Goal: Transaction & Acquisition: Purchase product/service

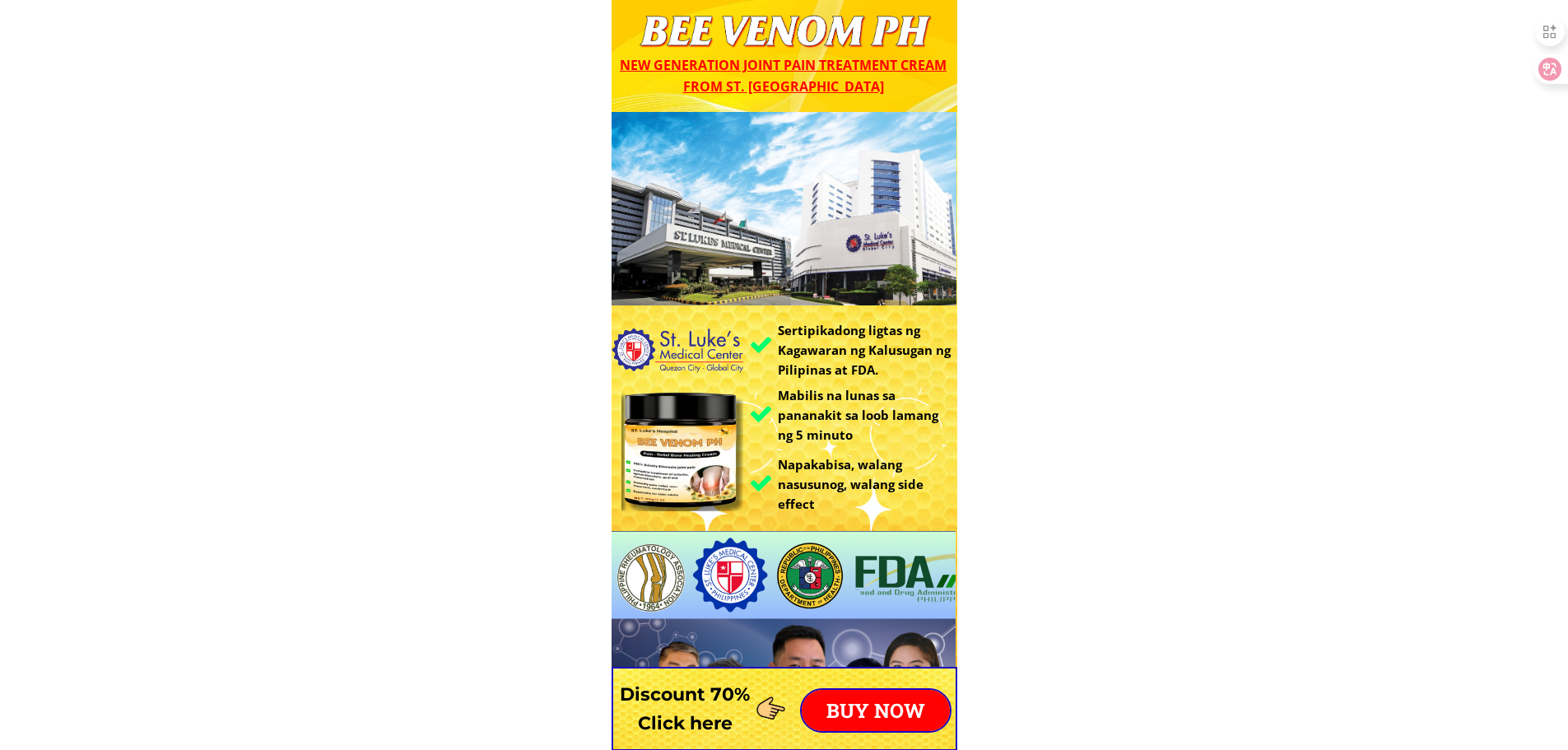
click at [904, 710] on p "BUY NOW" at bounding box center [875, 710] width 149 height 41
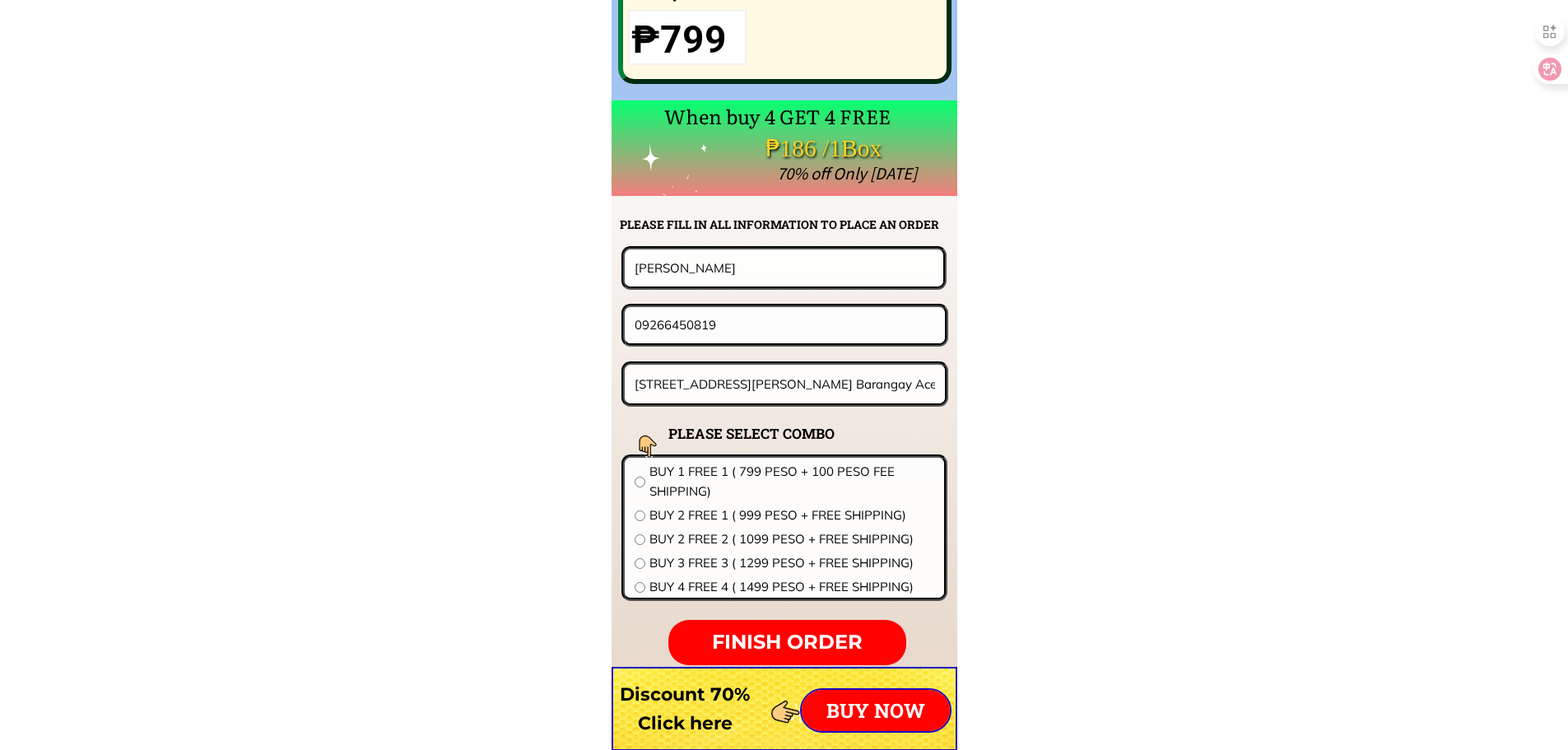
scroll to position [12919, 0]
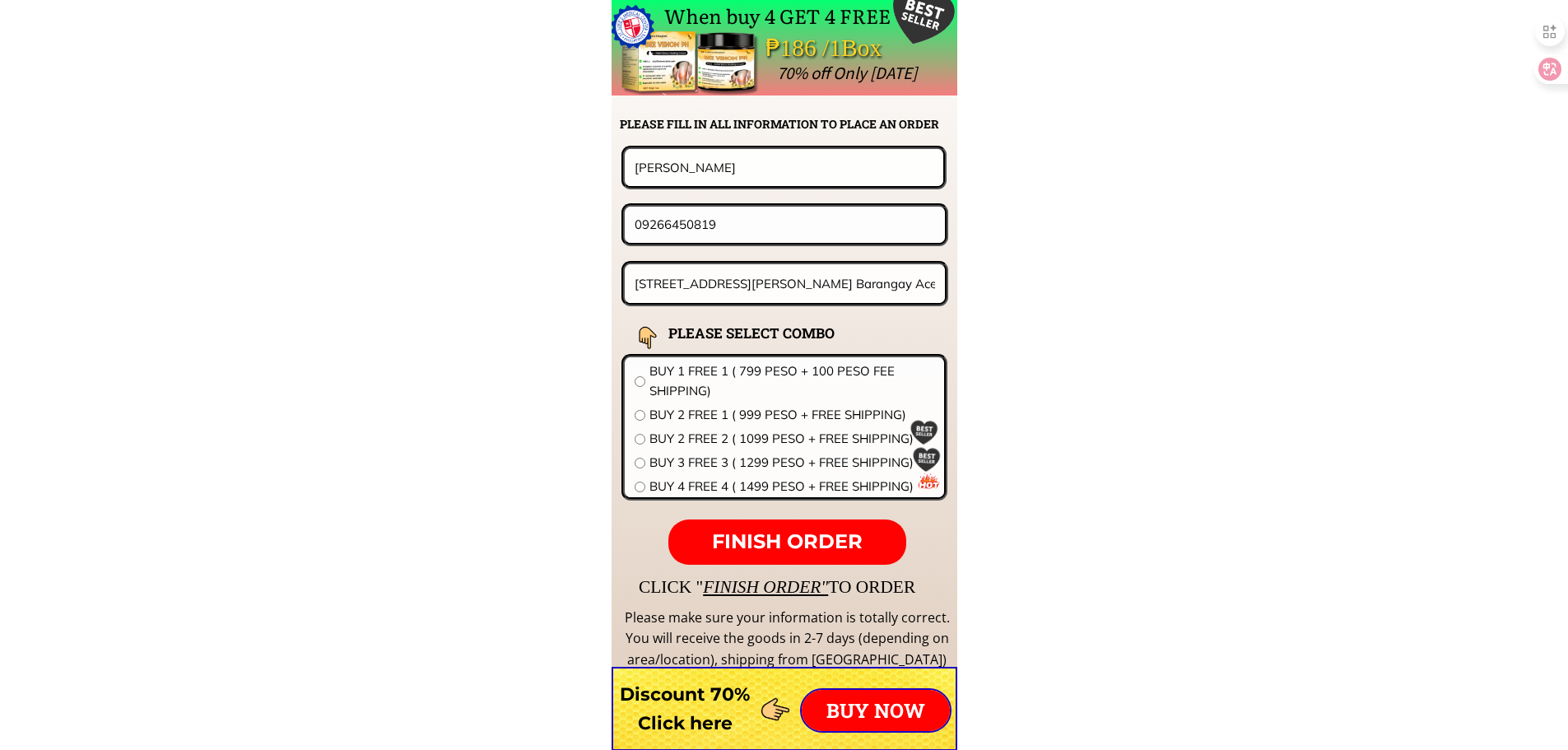
drag, startPoint x: 743, startPoint y: 214, endPoint x: 419, endPoint y: 249, distance: 325.9
paste input "458339620"
type input "09458339620"
drag, startPoint x: 768, startPoint y: 171, endPoint x: 376, endPoint y: 170, distance: 392.0
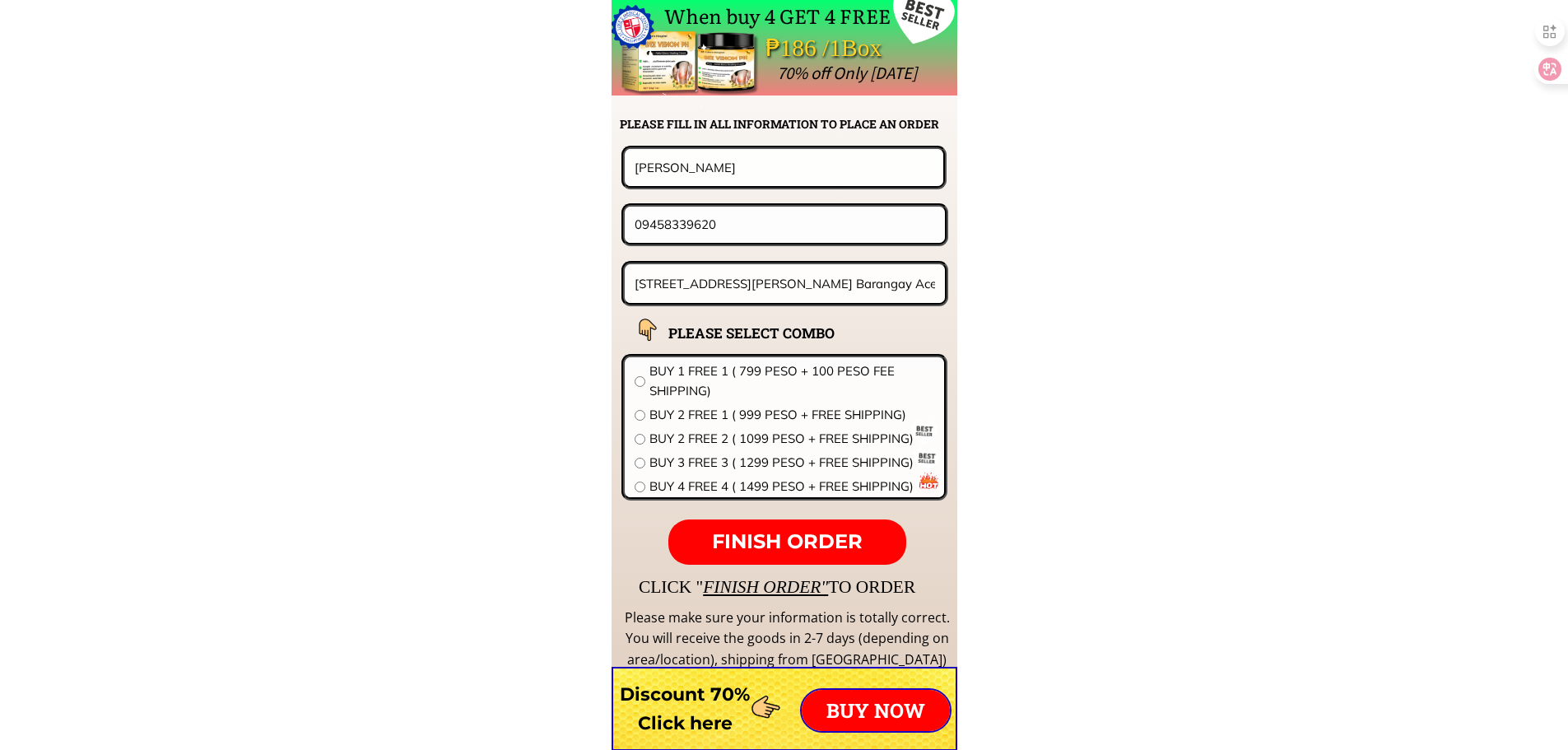
paste input "Nevie Ridao"
type input "Nevie Ridao"
click at [708, 266] on input "195 L de leon Street Barangay Acevida Sinarol Siniloan Laguna" at bounding box center [785, 283] width 310 height 39
paste input "Concepcion san simon pamp"
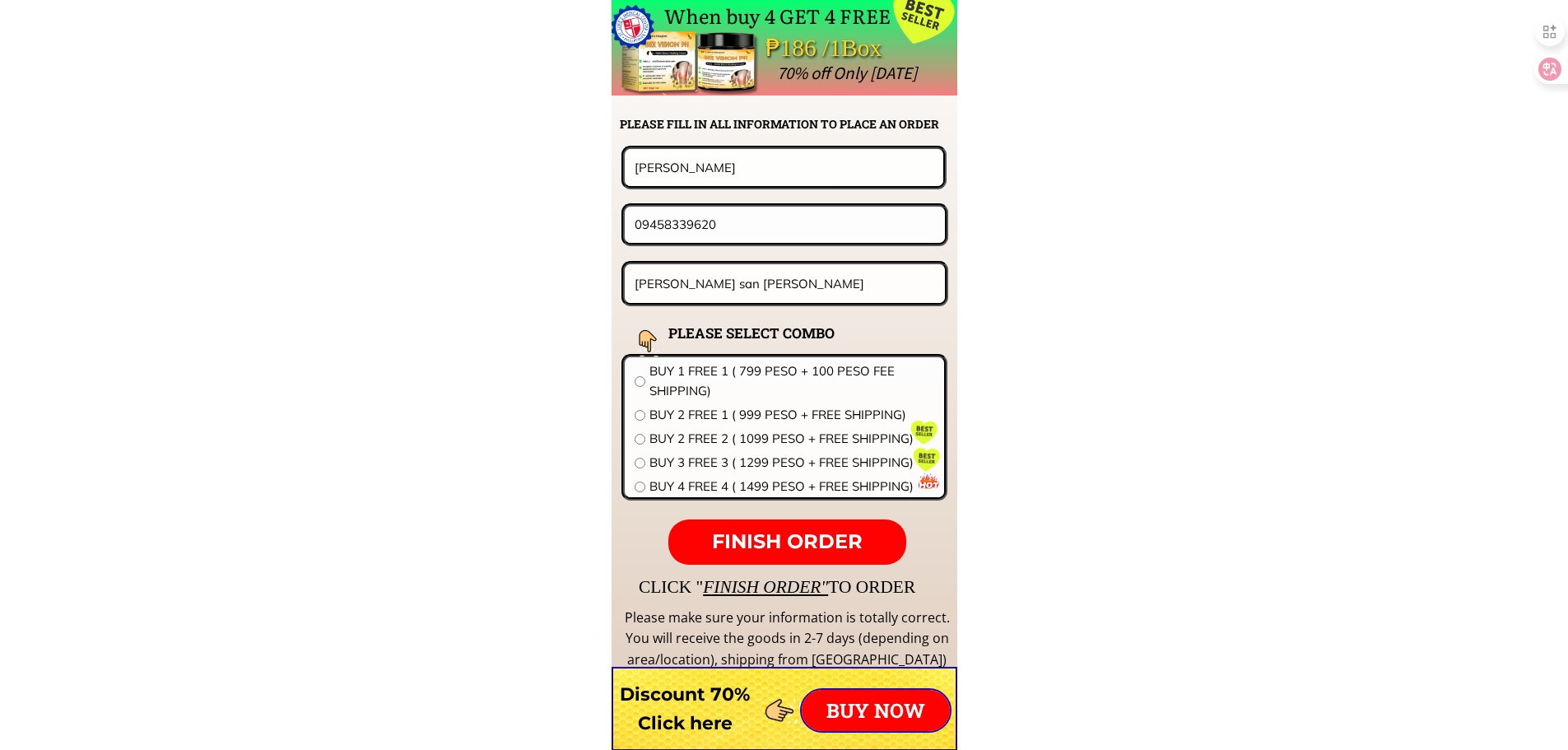
type input "Concepcion san simon pamp"
click at [740, 383] on span "BUY 1 FREE 1 ( 799 PESO + 100 PESO FEE SHIPPING)" at bounding box center [792, 380] width 285 height 39
radio input "true"
click at [787, 546] on span "FINISH ORDER" at bounding box center [787, 541] width 151 height 24
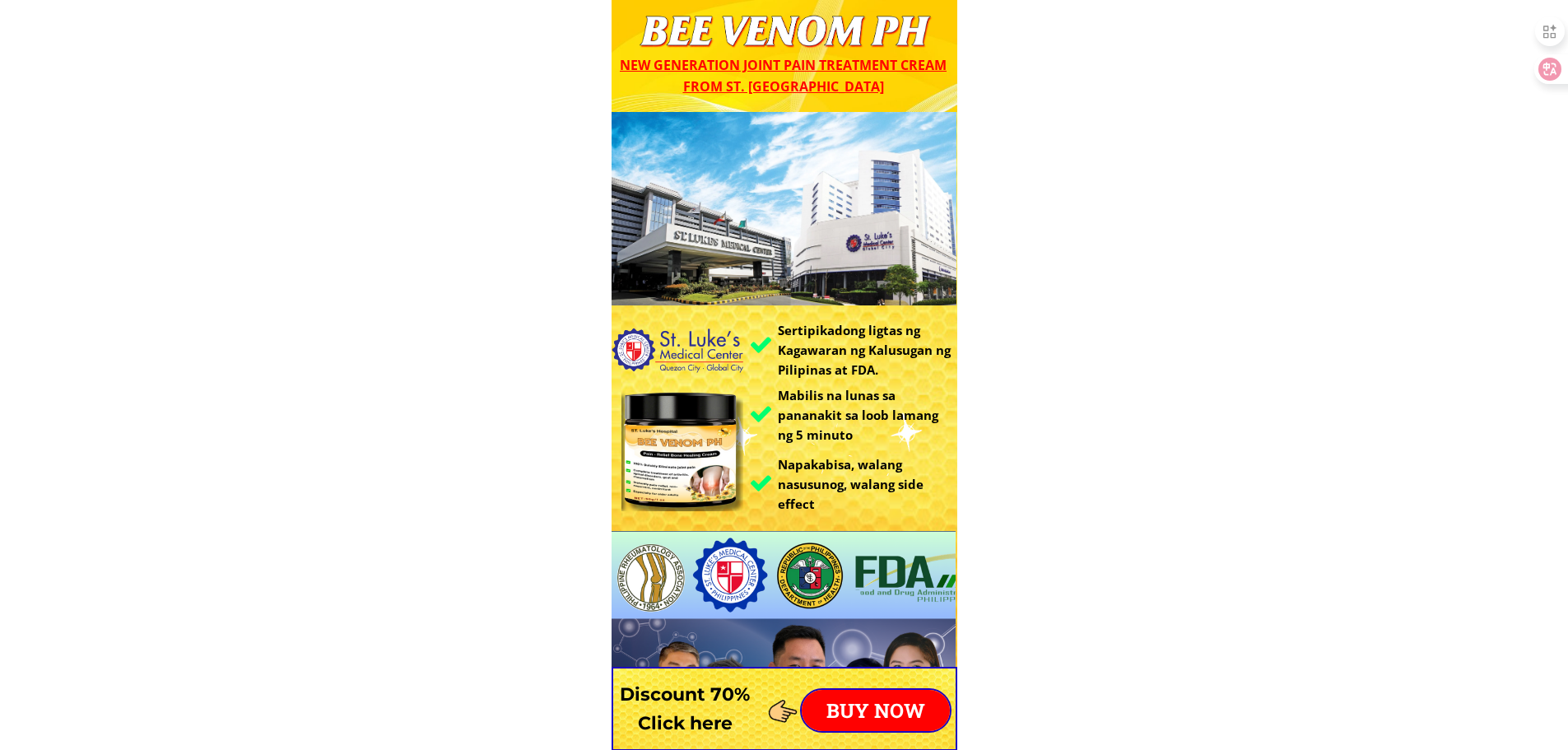
click at [862, 728] on p "BUY NOW" at bounding box center [875, 710] width 149 height 41
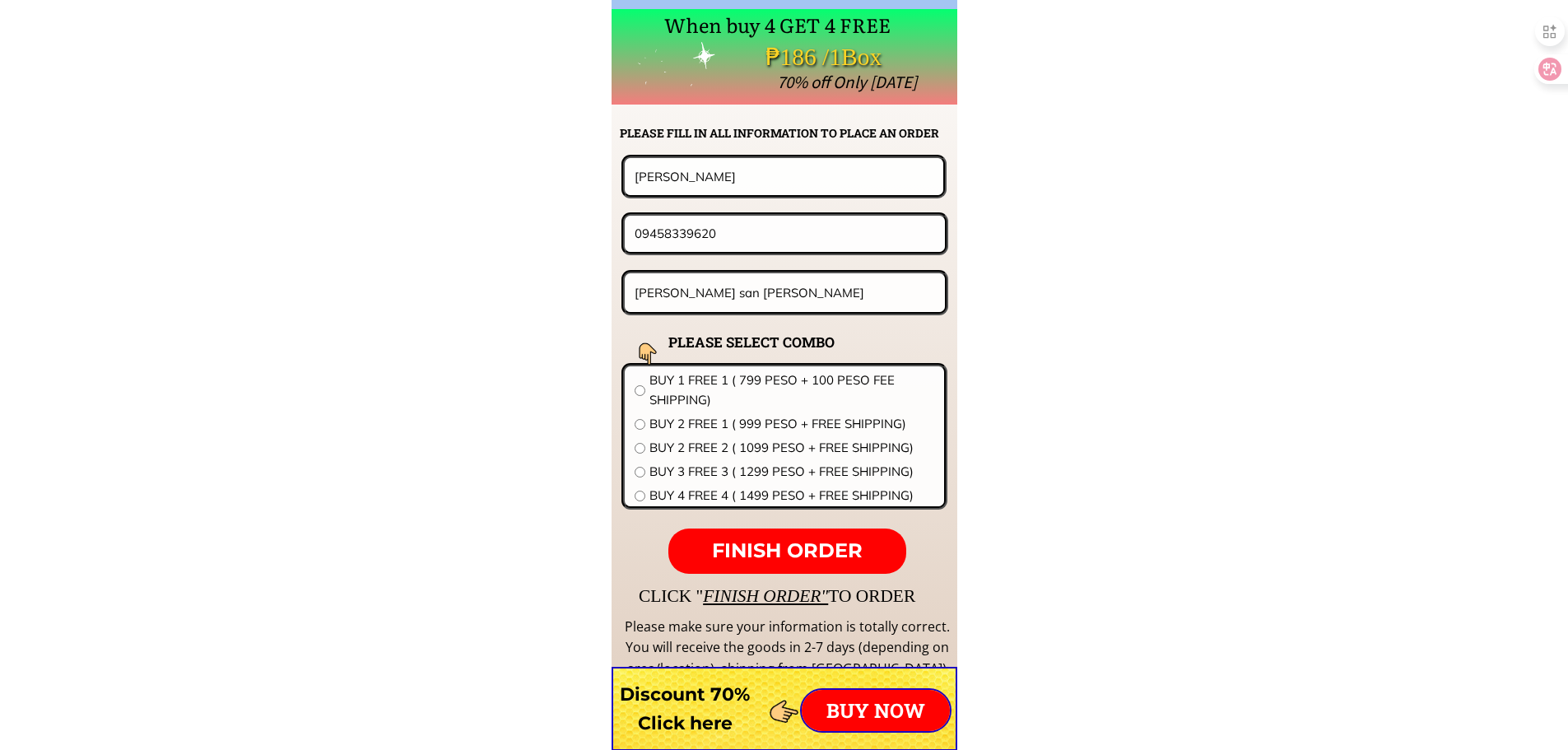
scroll to position [12919, 0]
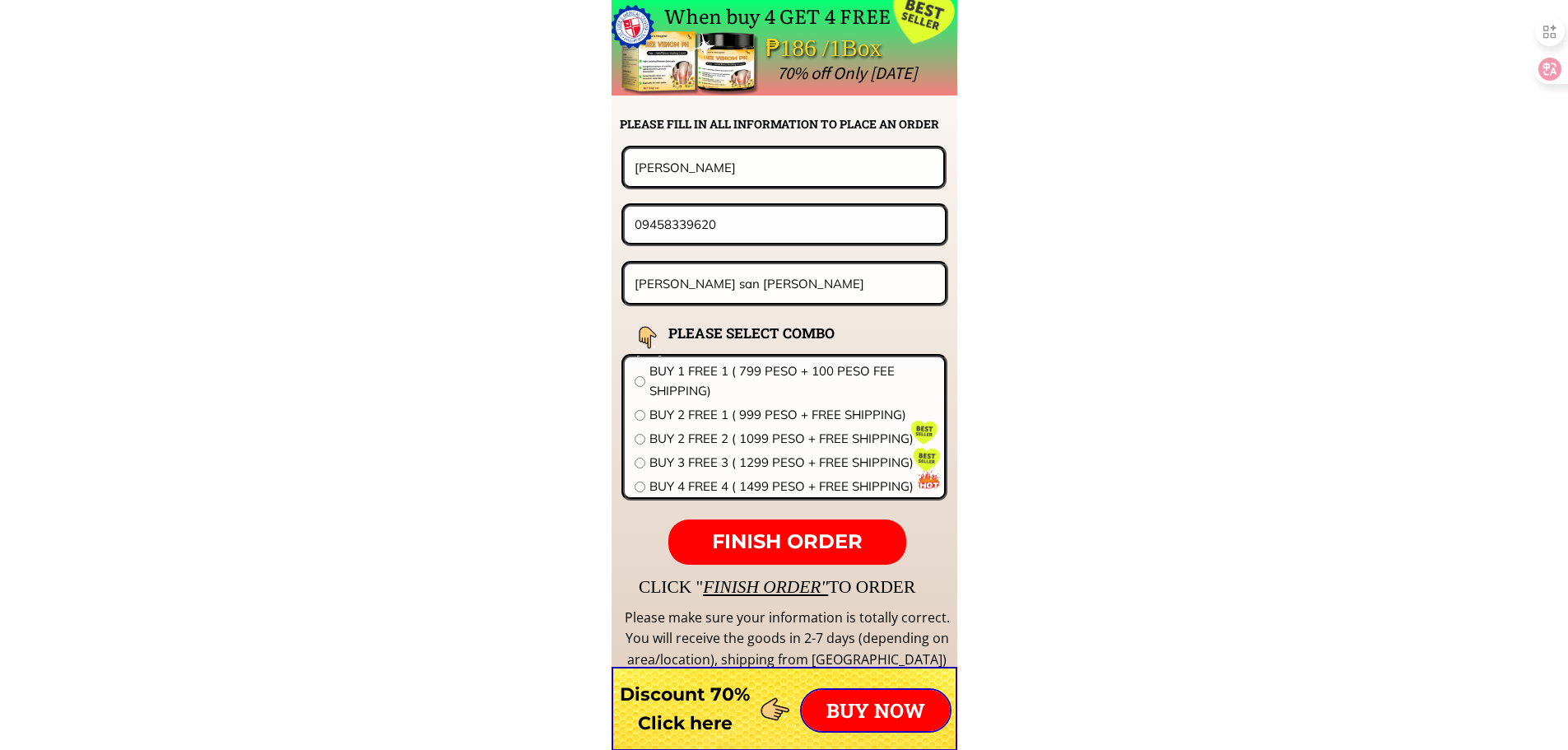
drag, startPoint x: 720, startPoint y: 234, endPoint x: 299, endPoint y: 201, distance: 422.3
paste input "205264392"
type input "09205264392"
drag, startPoint x: 502, startPoint y: 165, endPoint x: 407, endPoint y: 165, distance: 95.0
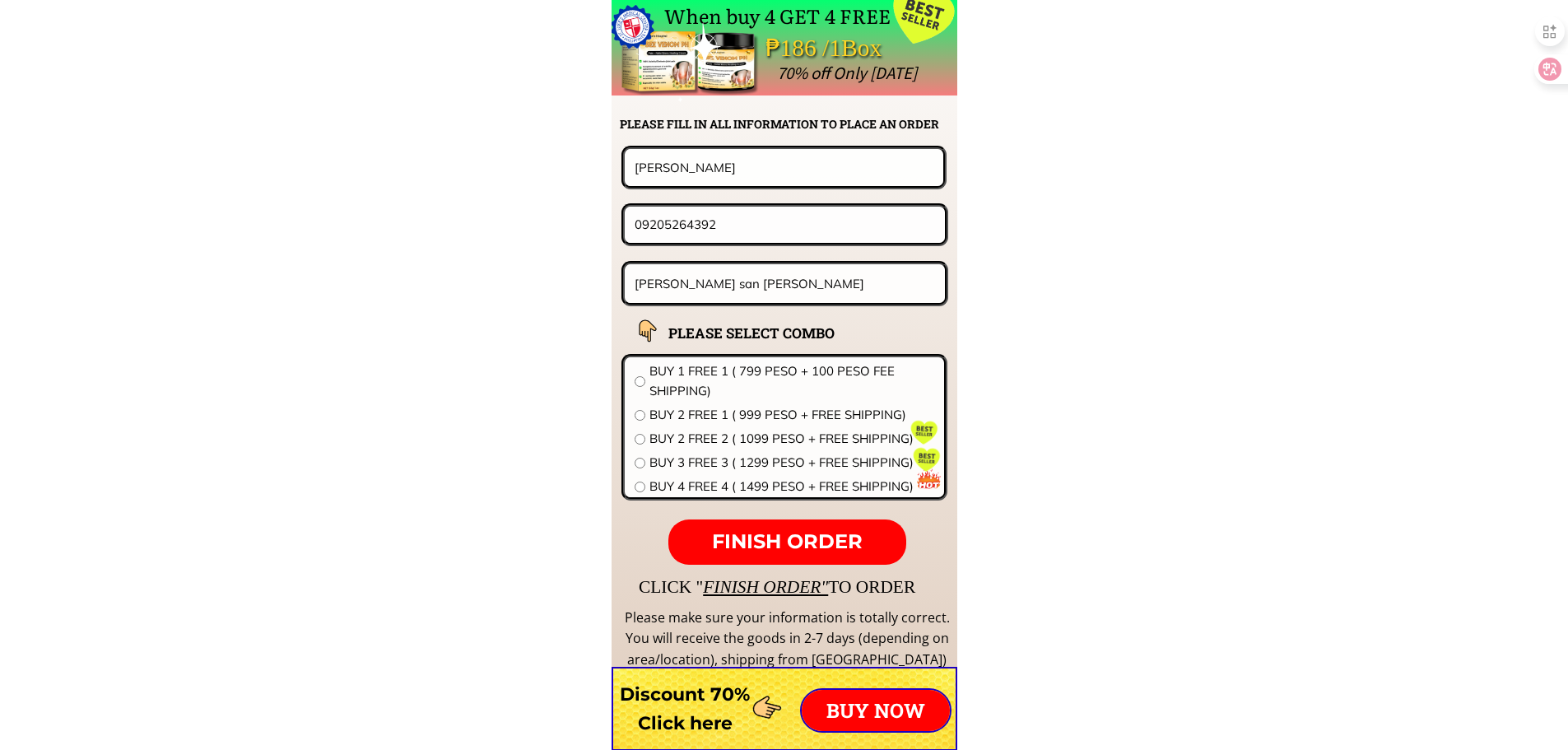
paste input "Elena Kabiling"
type input "Elena Kabiling"
click at [797, 285] on input "[PERSON_NAME] san [PERSON_NAME]" at bounding box center [785, 283] width 310 height 39
paste input "1860 Tindalo St. Corner Yacal St. TondoManila, barangay 256,ang order ko yung b…"
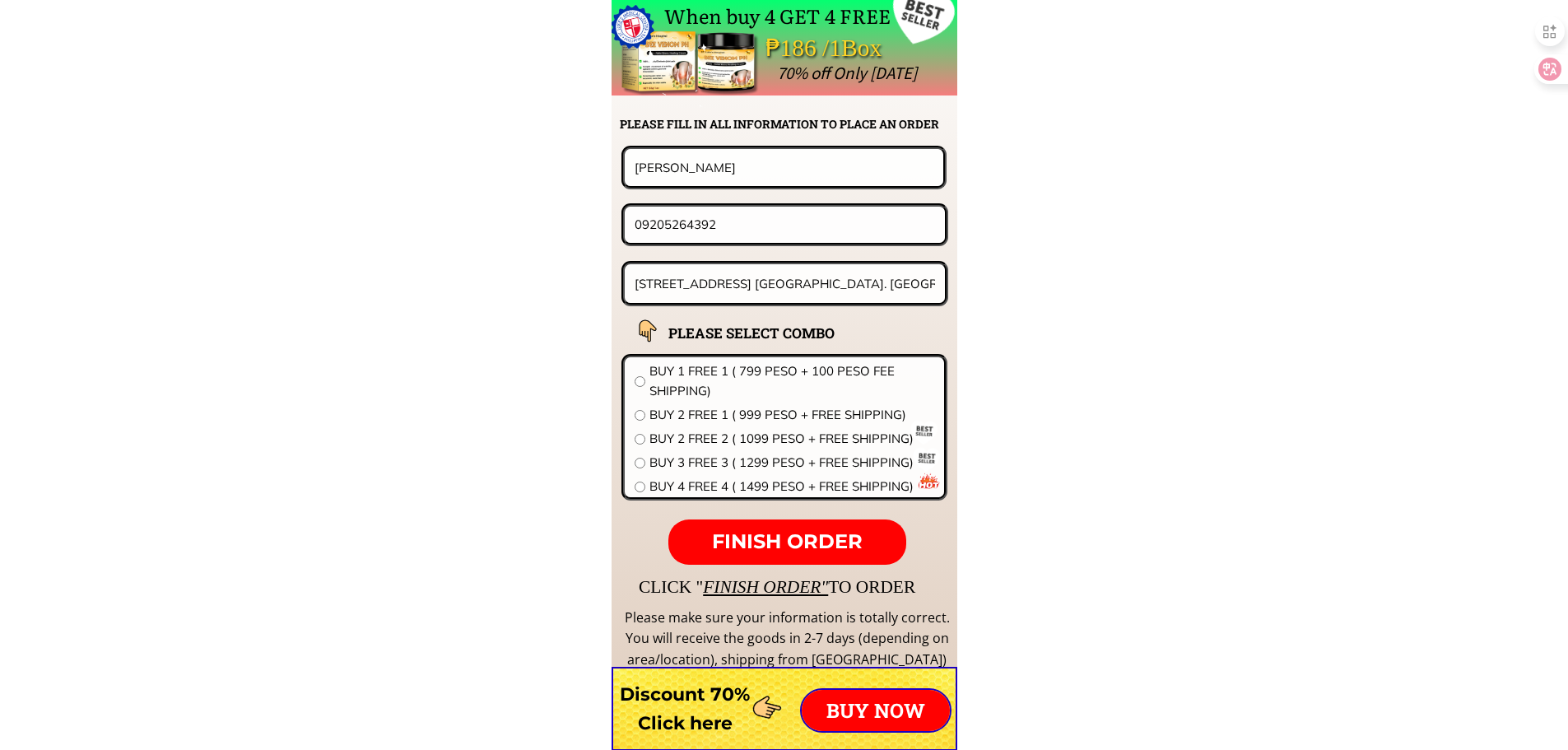
scroll to position [0, 301]
type input "1860 Tindalo St. Corner Yacal St. TondoManila, barangay 256,ang order ko yung b…"
click at [761, 459] on span "BUY 3 FREE 3 ( 1299 PESO + FREE SHIPPING)" at bounding box center [792, 462] width 285 height 20
radio input "true"
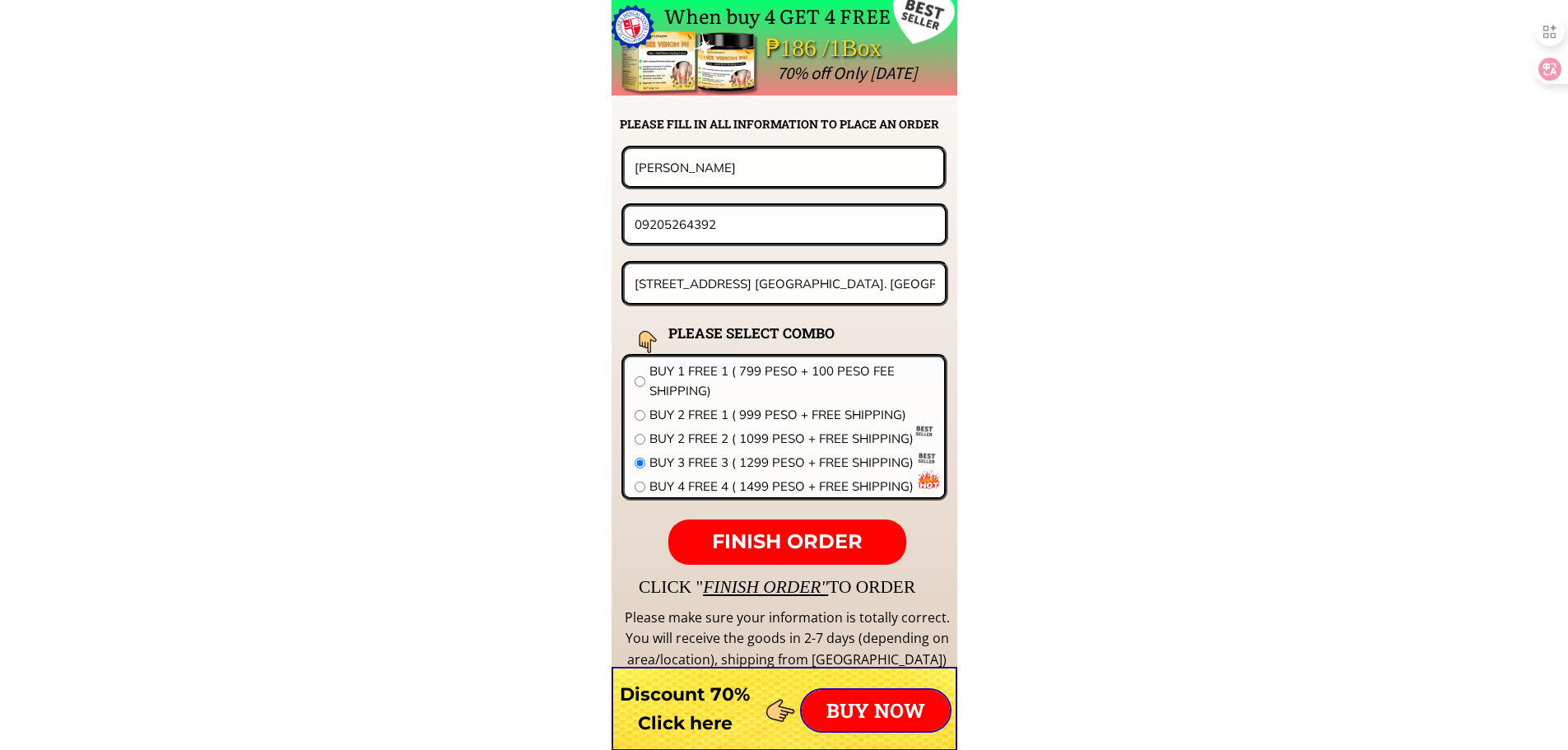
click at [827, 536] on span "FINISH ORDER" at bounding box center [787, 541] width 151 height 24
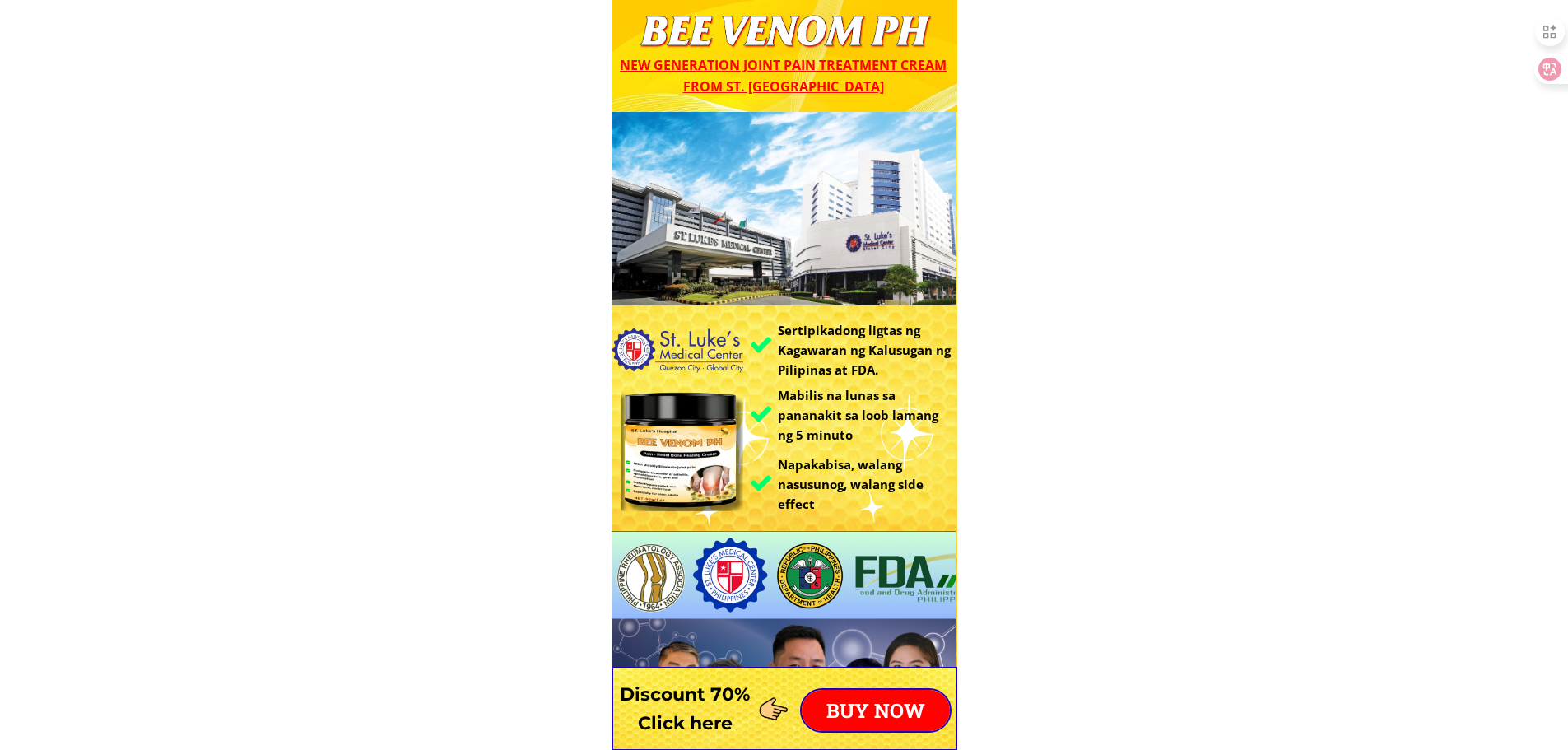
click at [878, 690] on p "BUY NOW" at bounding box center [875, 710] width 149 height 41
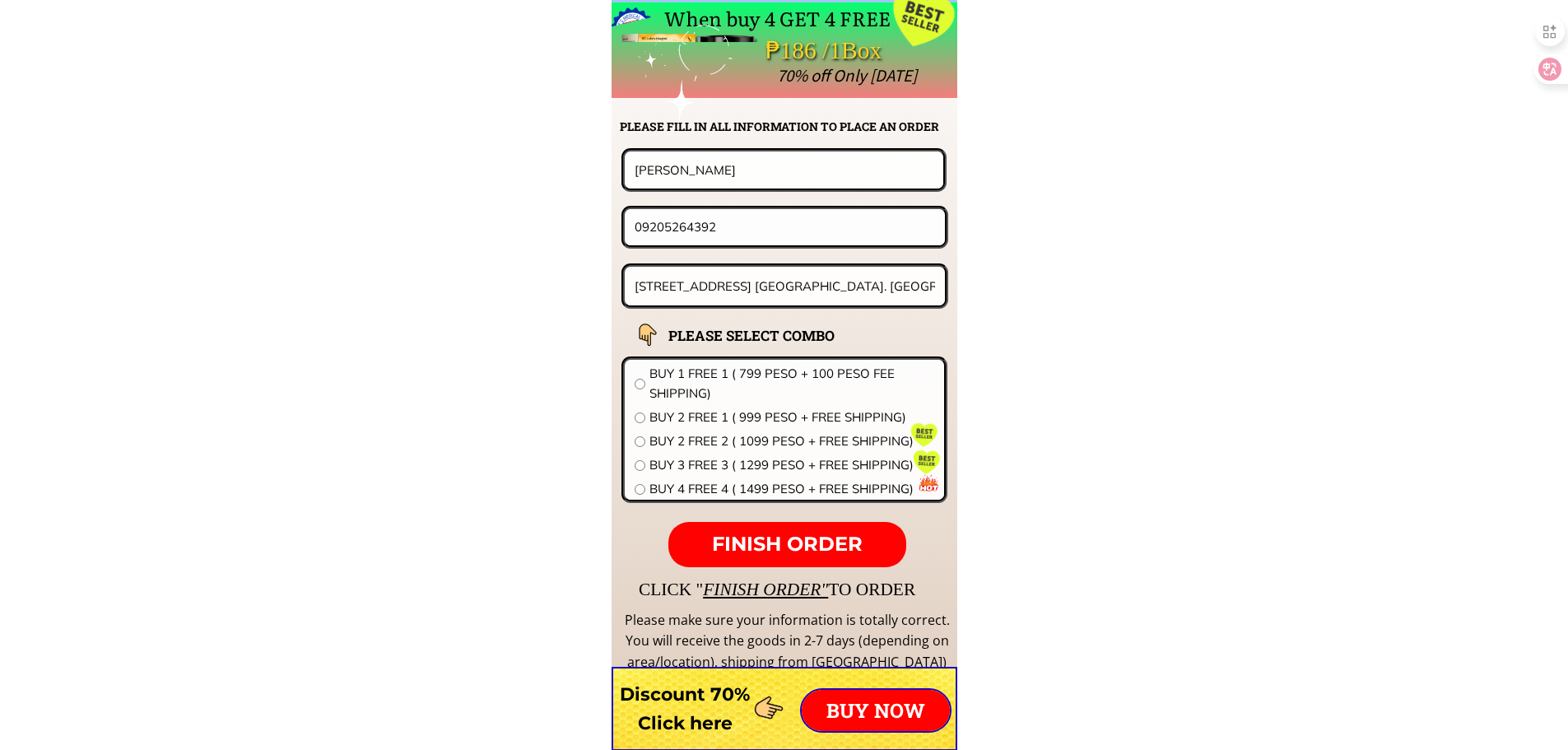
scroll to position [12919, 0]
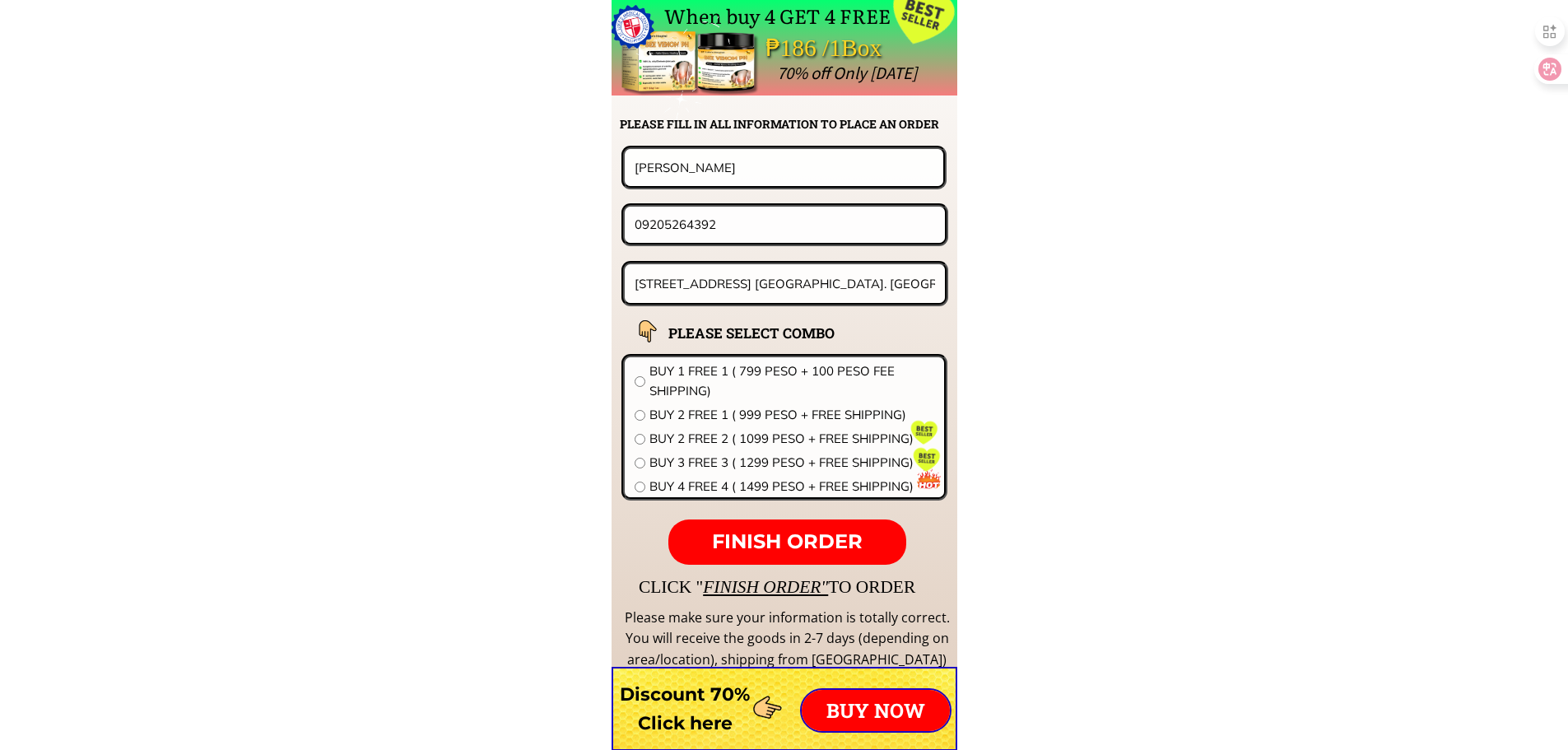
drag, startPoint x: 730, startPoint y: 249, endPoint x: 544, endPoint y: 221, distance: 188.1
drag, startPoint x: 764, startPoint y: 221, endPoint x: 639, endPoint y: 248, distance: 127.9
click at [639, 248] on form "FINISH ORDER Elena Kabiling 09205264392 1860 Tindalo St. Corner Yacal St. Tondo…" at bounding box center [681, 355] width 533 height 419
paste input "452095709"
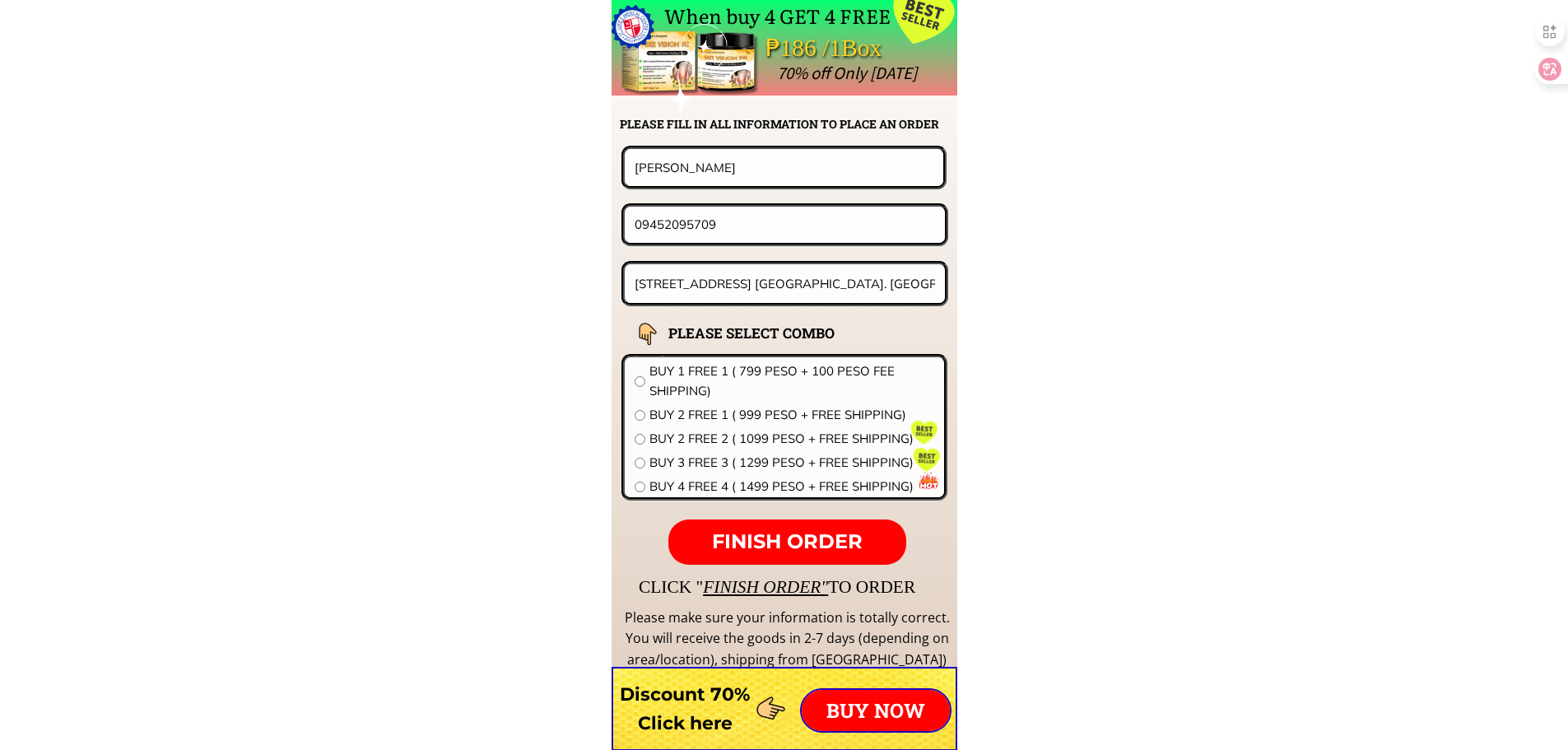
type input "09452095709"
drag, startPoint x: 780, startPoint y: 171, endPoint x: 431, endPoint y: 167, distance: 349.0
paste input "Lourdes Go Redoloza"
type input "Lourdes Go Redoloza"
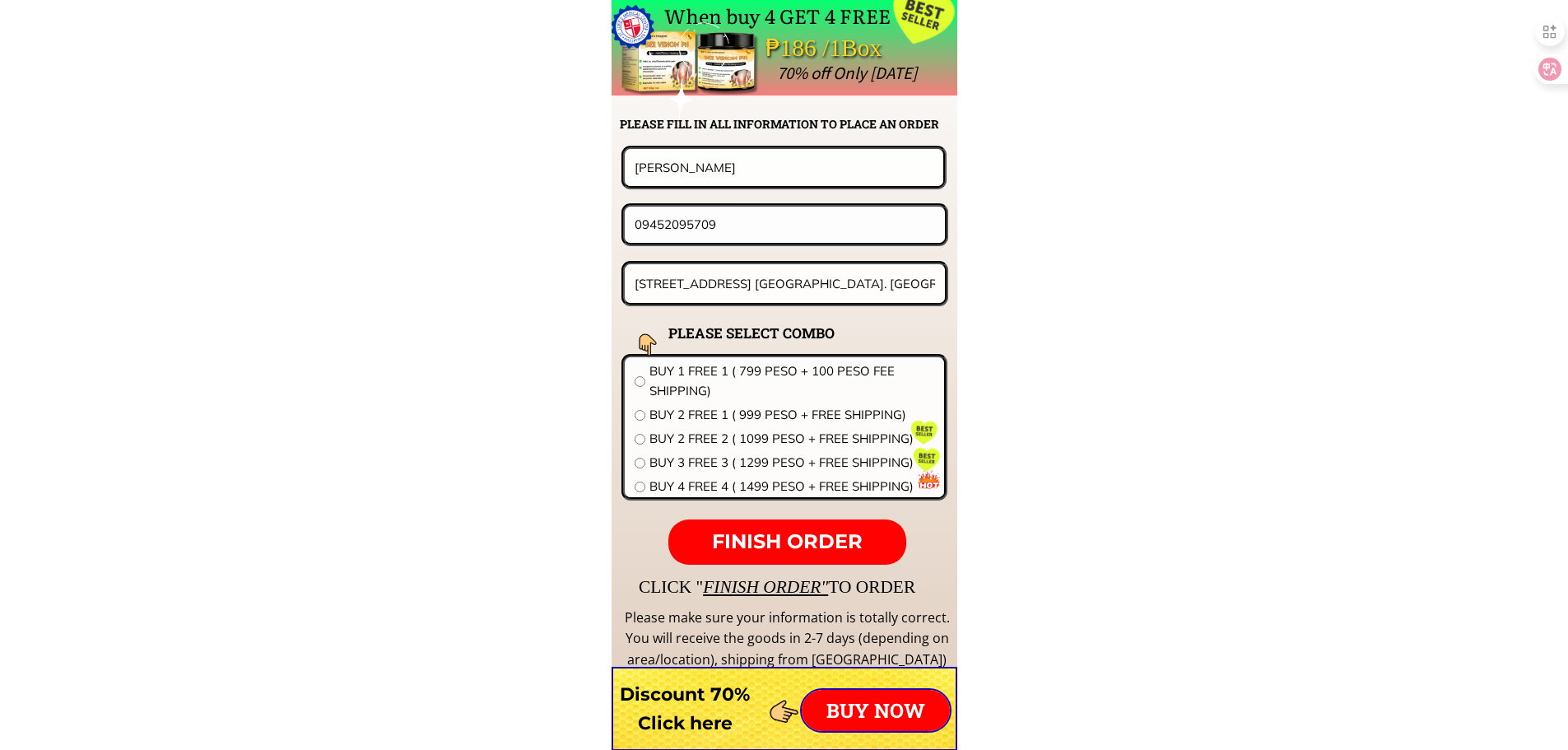
click at [768, 282] on input "1860 Tindalo St. Corner Yacal St. TondoManila, barangay 256,ang order ko yung b…" at bounding box center [785, 283] width 310 height 39
paste input "073 brgy puypuy purok 1 bae Laguna"
type input "073 brgy puypuy purok 1 bae Laguna"
click at [680, 433] on span "BUY 2 FREE 2 ( 1099 PESO + FREE SHIPPING)" at bounding box center [792, 438] width 285 height 20
radio input "true"
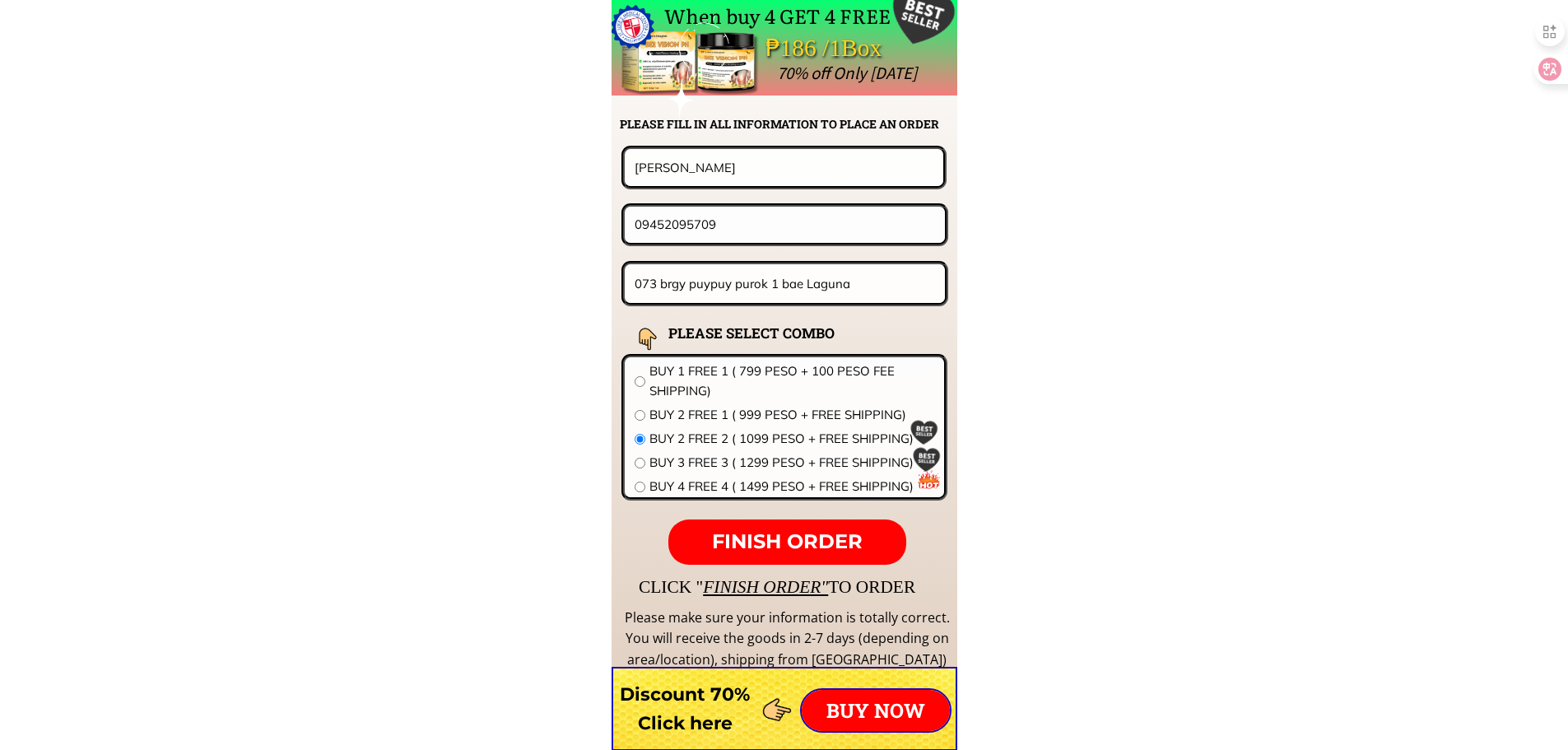
click at [716, 412] on span "BUY 2 FREE 1 ( 999 PESO + FREE SHIPPING)" at bounding box center [792, 415] width 285 height 20
radio input "true"
click at [787, 503] on div "BUY 1 FREE 1 ( 799 PESO + 100 PESO FEE SHIPPING) BUY 2 FREE 1 ( 999 PESO + FREE…" at bounding box center [784, 431] width 319 height 148
click at [795, 537] on span "FINISH ORDER" at bounding box center [787, 541] width 151 height 24
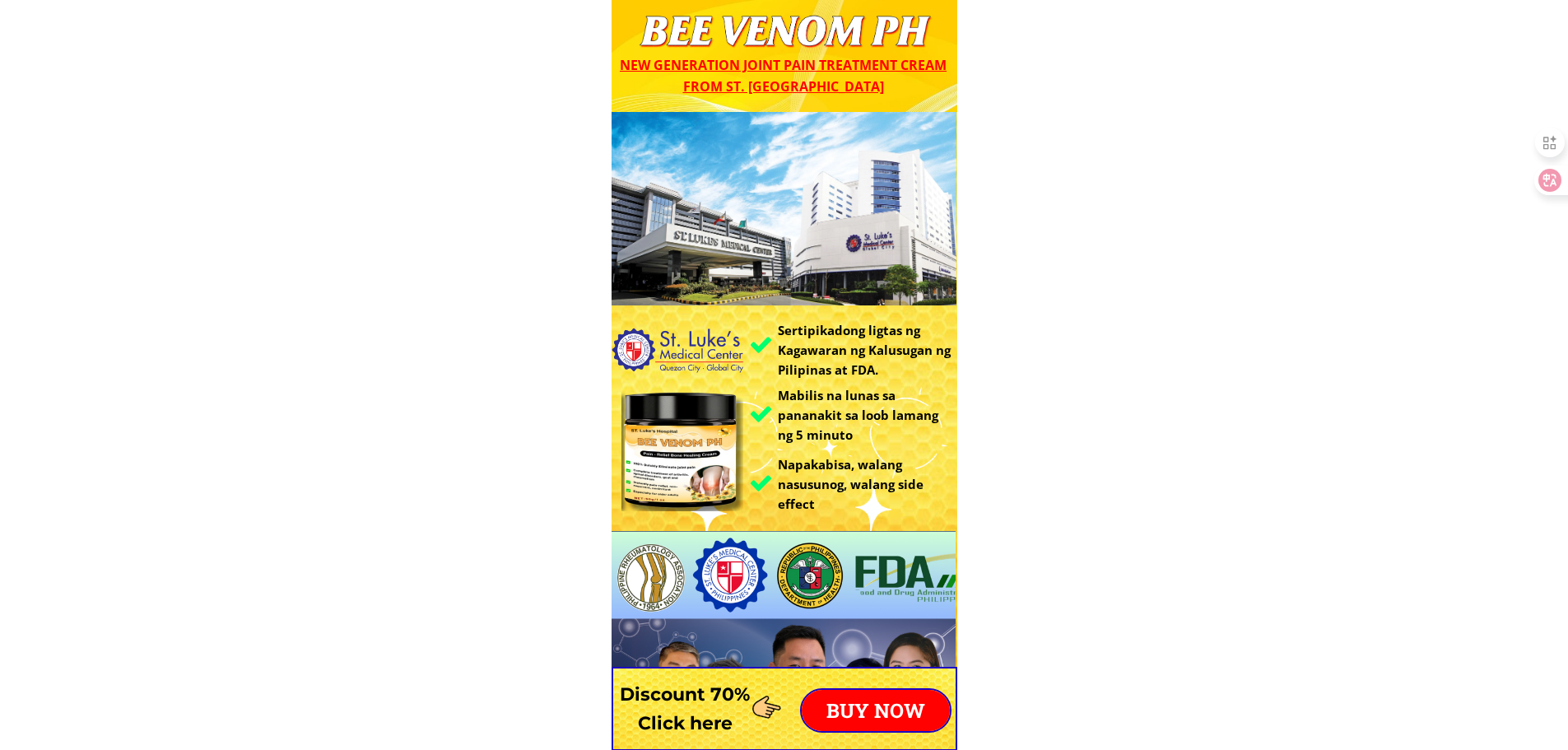
click at [871, 708] on p "BUY NOW" at bounding box center [875, 710] width 149 height 41
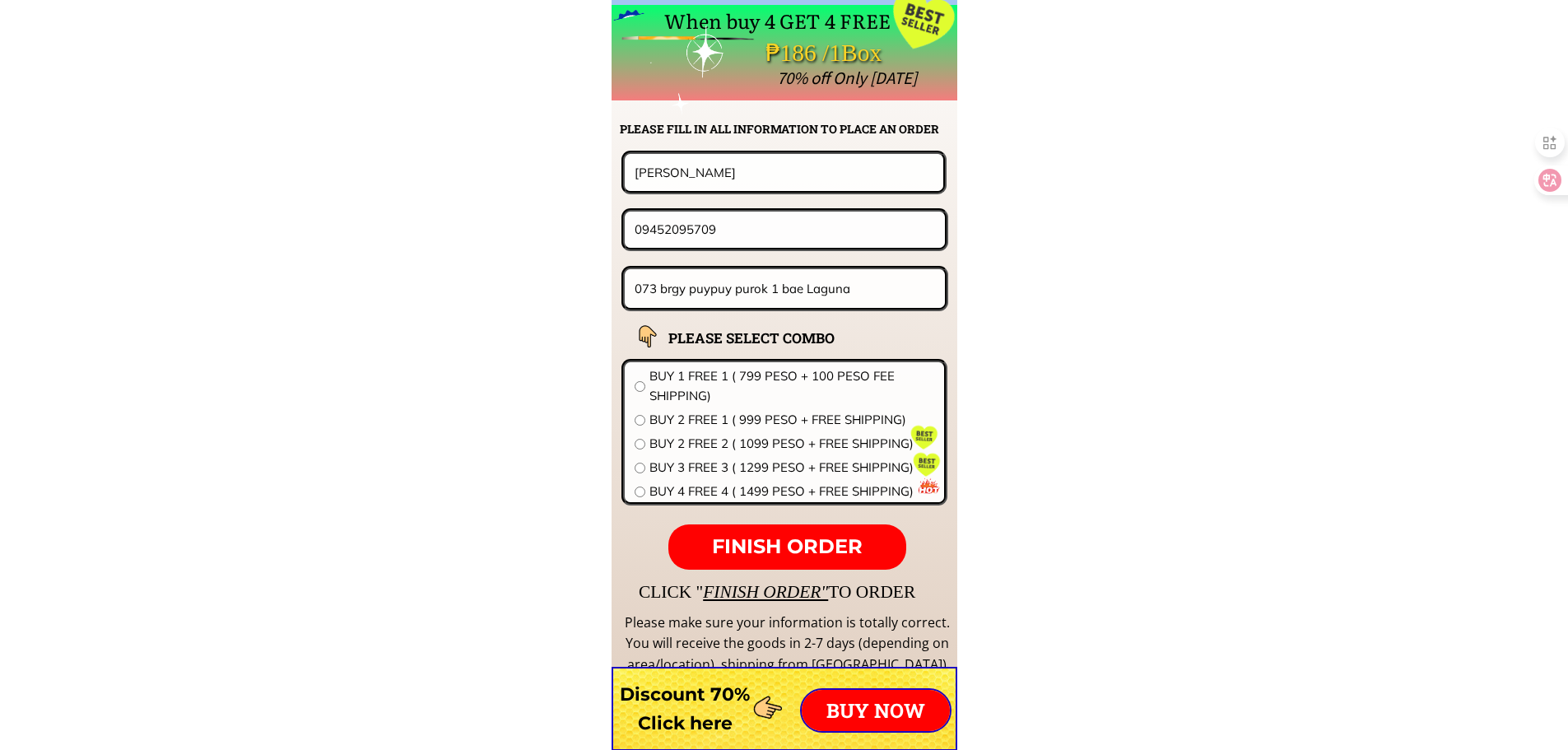
scroll to position [12919, 0]
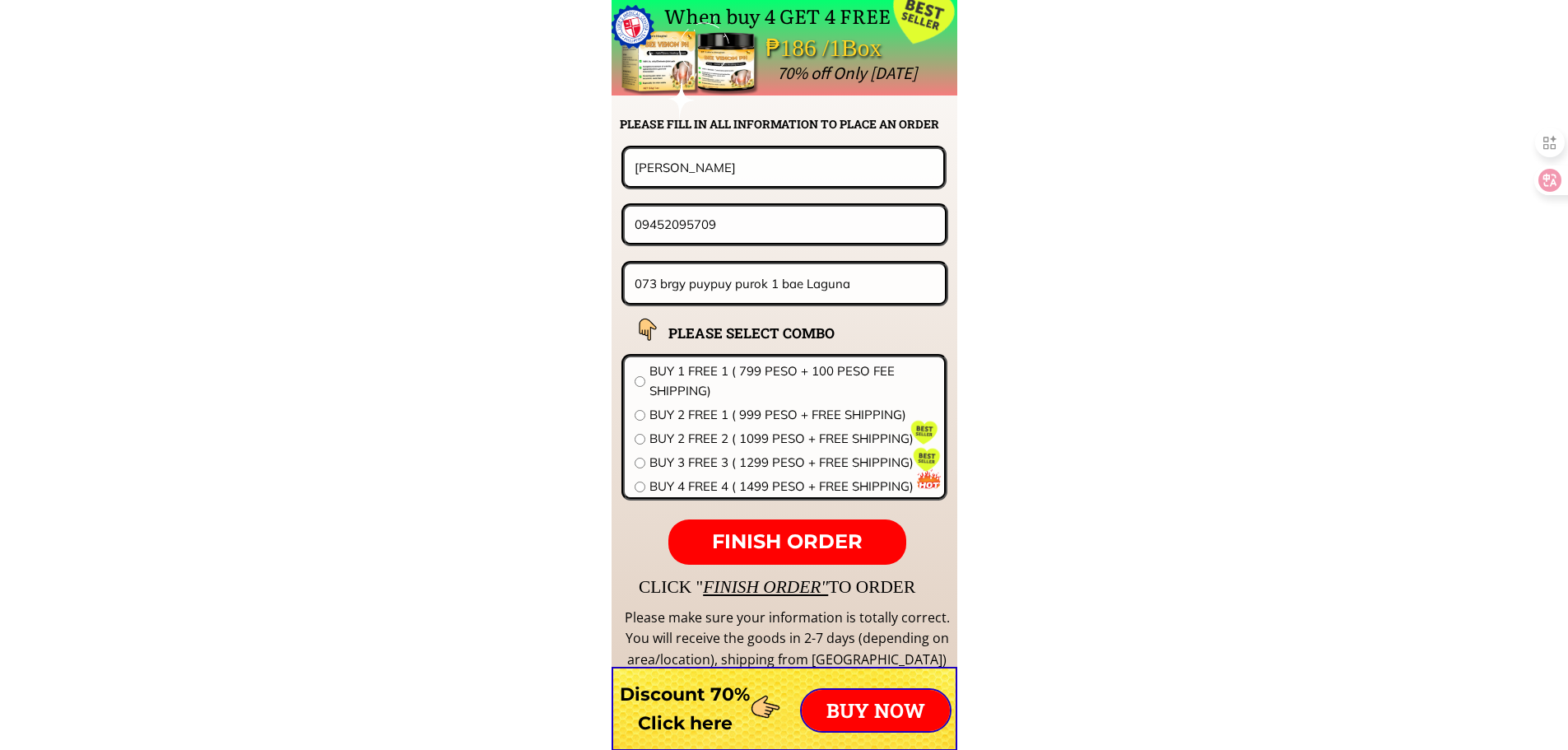
drag, startPoint x: 687, startPoint y: 151, endPoint x: 257, endPoint y: 149, distance: 430.0
paste input "Candida villacrusis"
type input "Candida villacrusis"
drag, startPoint x: 611, startPoint y: 223, endPoint x: 421, endPoint y: 220, distance: 190.0
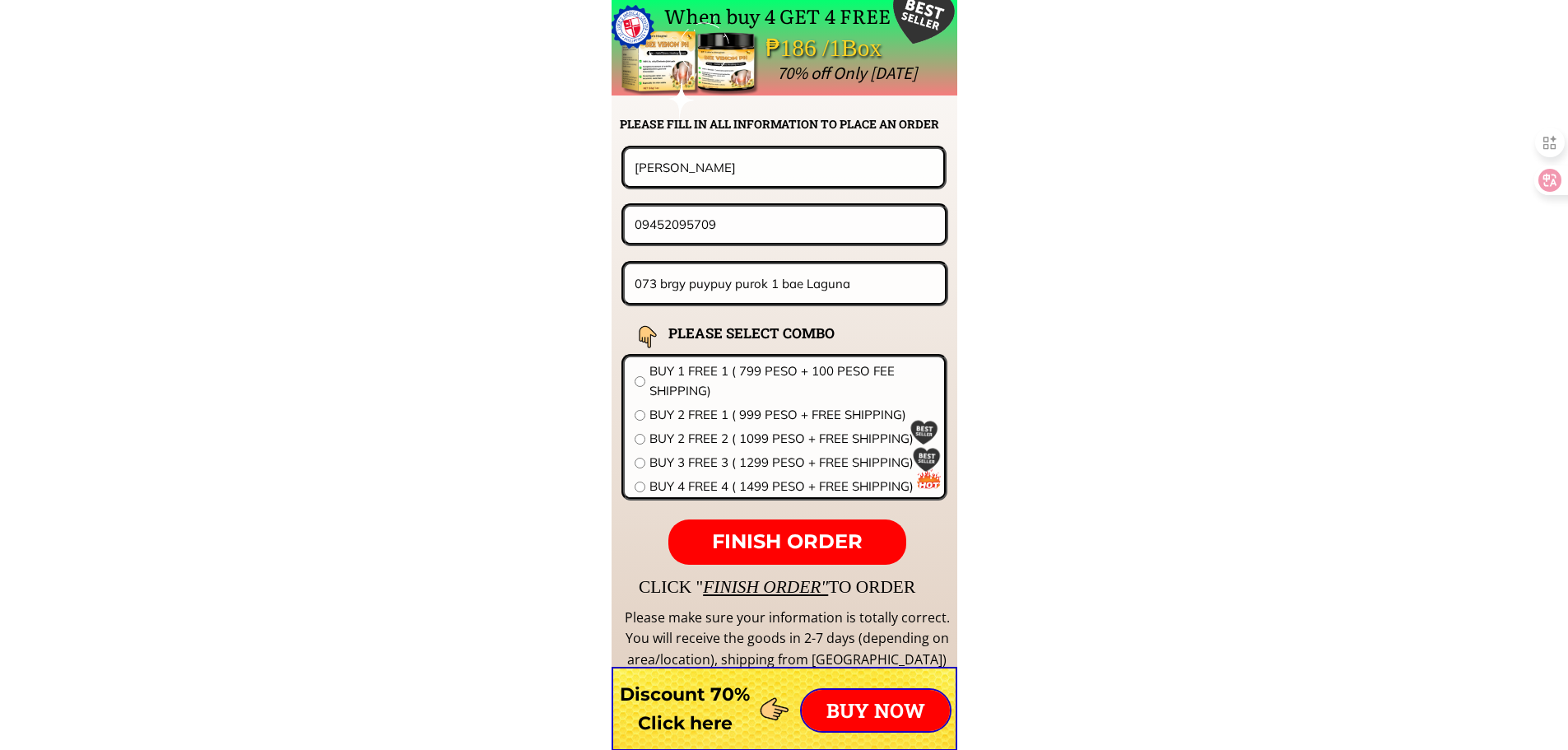
paste input "9352840926"
type input "9352840926"
click at [847, 291] on input "073 brgy puypuy purok 1 bae Laguna" at bounding box center [785, 283] width 310 height 39
paste input "Liloy zamboanga del norte"
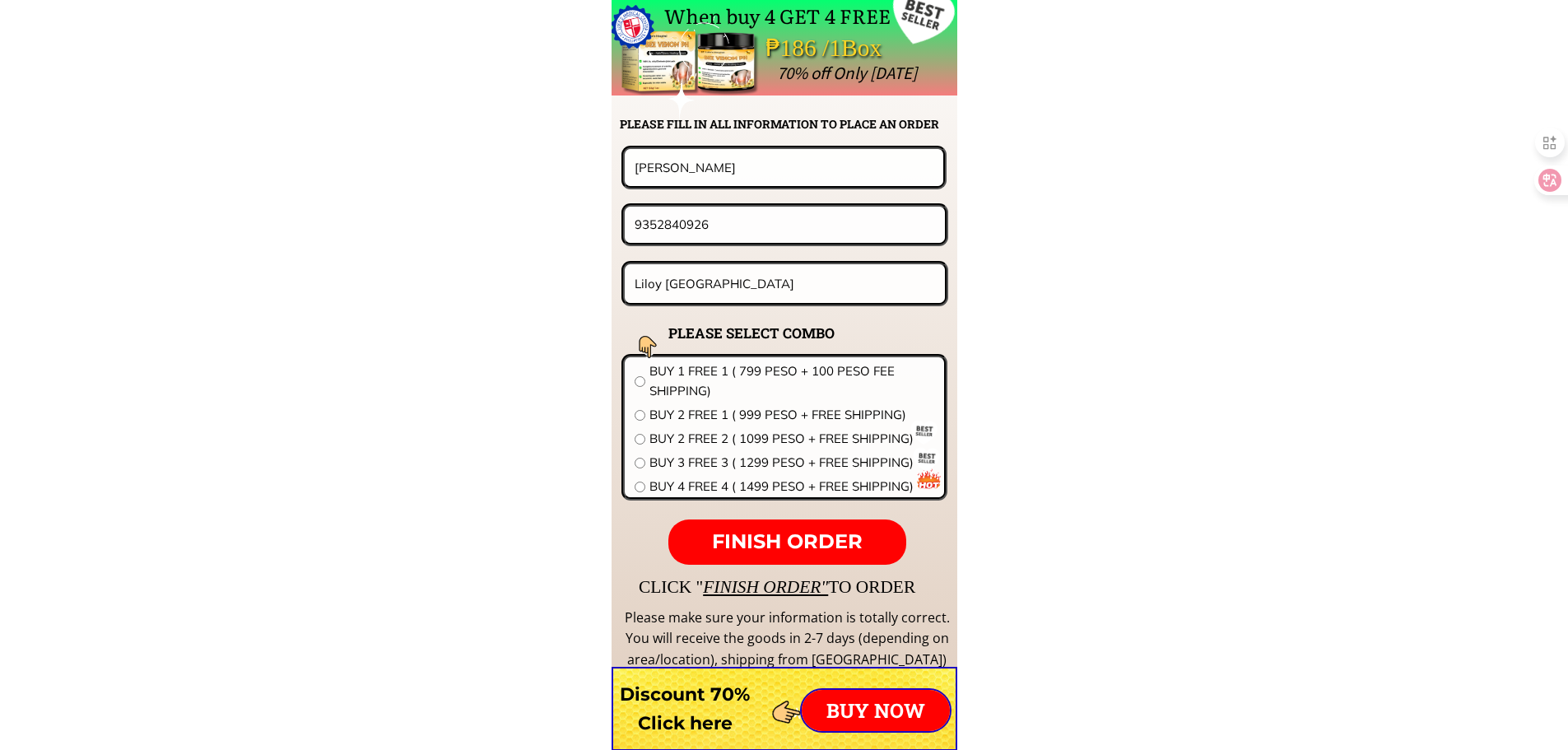
type input "Liloy zamboanga del norte"
click at [705, 374] on span "BUY 1 FREE 1 ( 799 PESO + 100 PESO FEE SHIPPING)" at bounding box center [792, 380] width 285 height 39
radio input "true"
click at [636, 227] on input "9352840926" at bounding box center [785, 224] width 309 height 35
type input "09352840926"
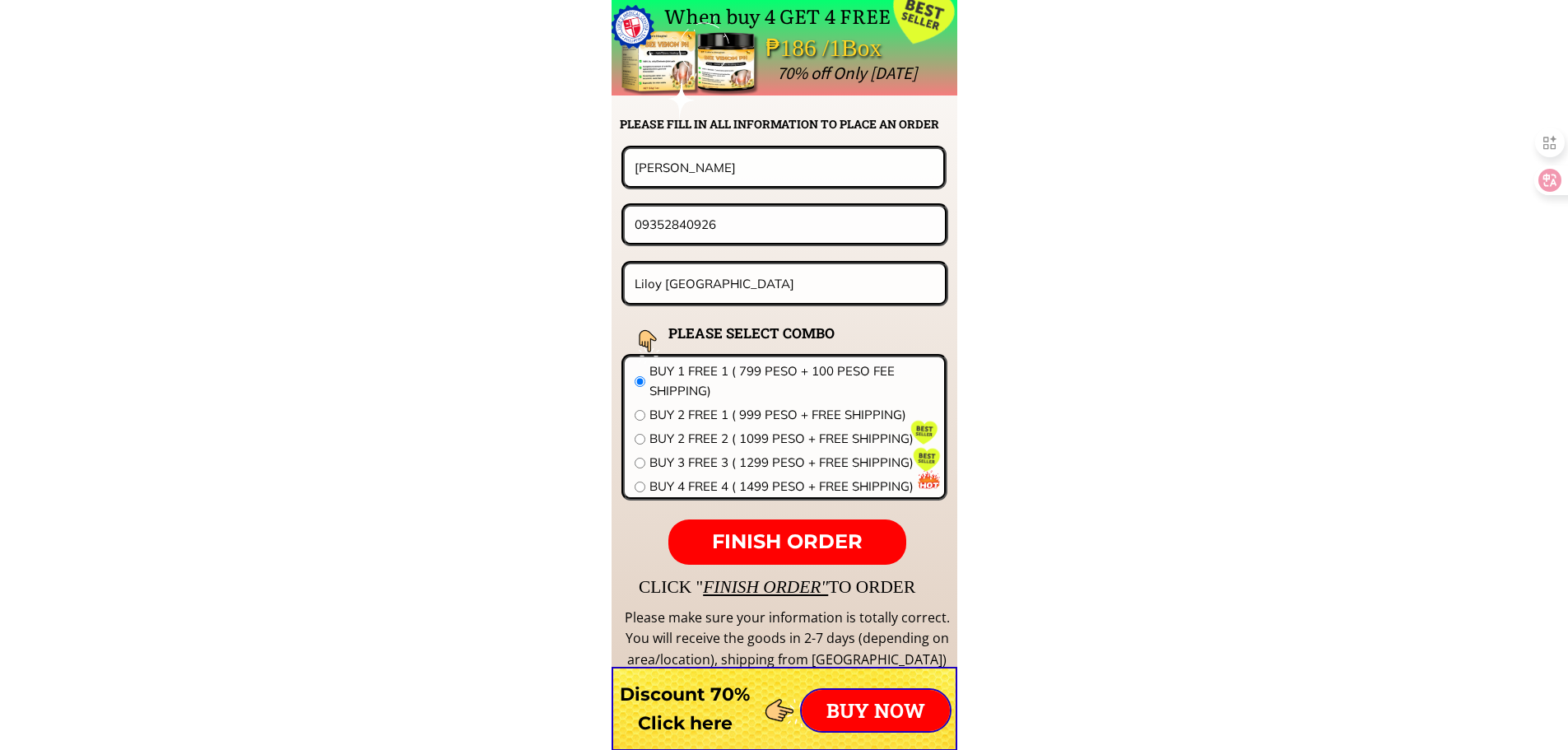
click at [835, 618] on div "Please make sure your information is totally correct. You will receive the good…" at bounding box center [787, 639] width 330 height 64
click at [849, 552] on span "FINISH ORDER" at bounding box center [787, 541] width 151 height 24
click at [773, 585] on span "FINISH ORDER"" at bounding box center [765, 587] width 125 height 20
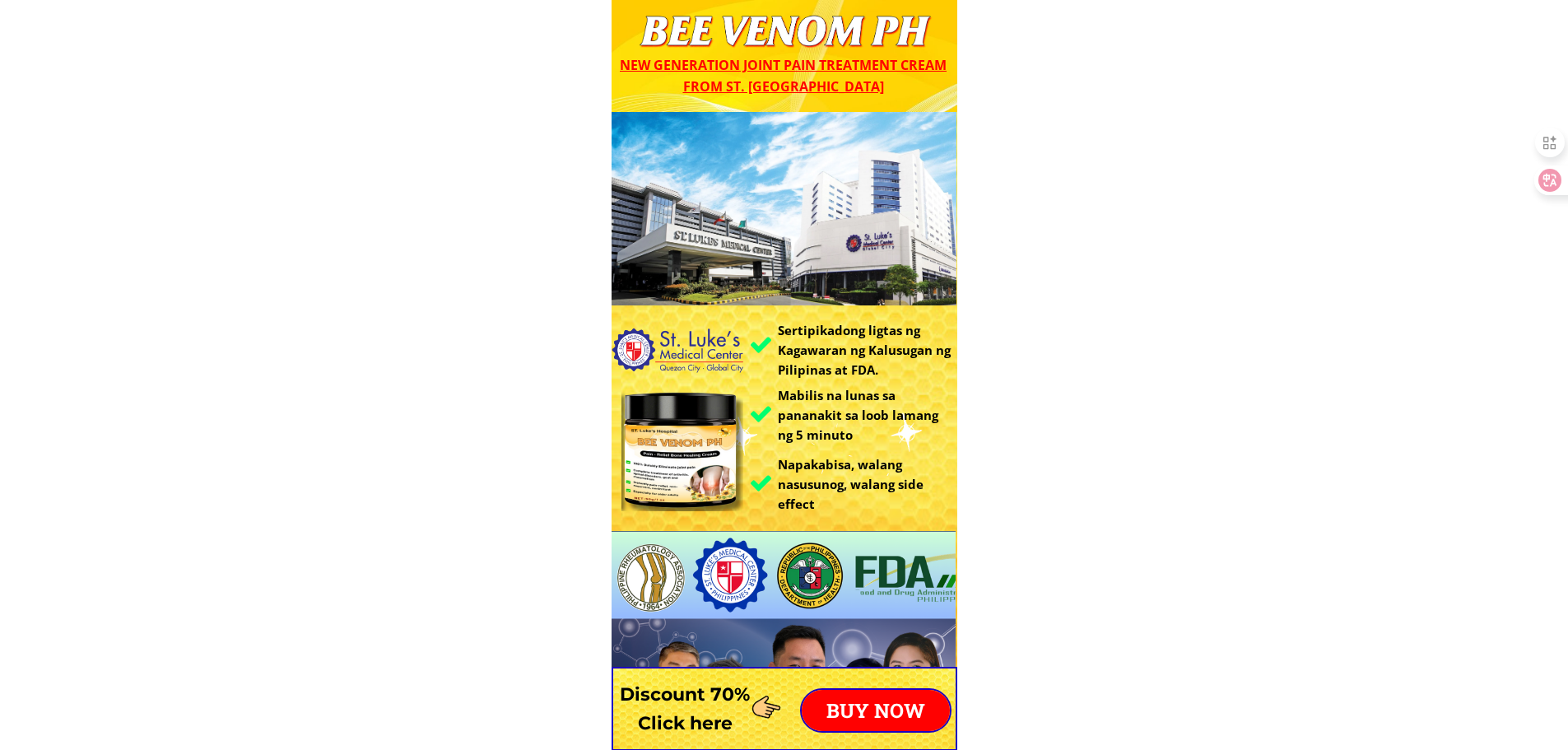
click at [892, 679] on div at bounding box center [784, 709] width 346 height 84
click at [882, 707] on p "BUY NOW" at bounding box center [875, 710] width 149 height 41
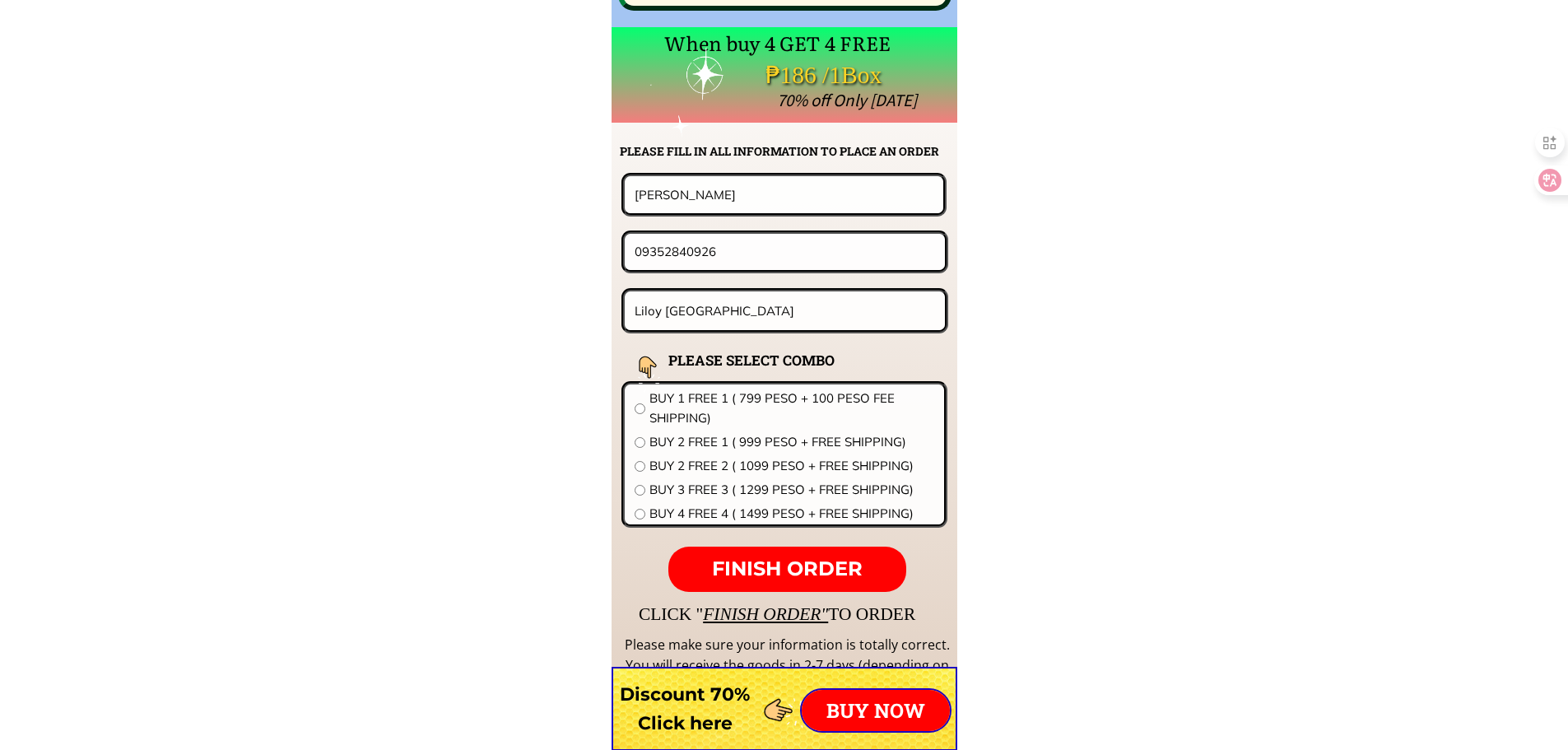
scroll to position [12919, 0]
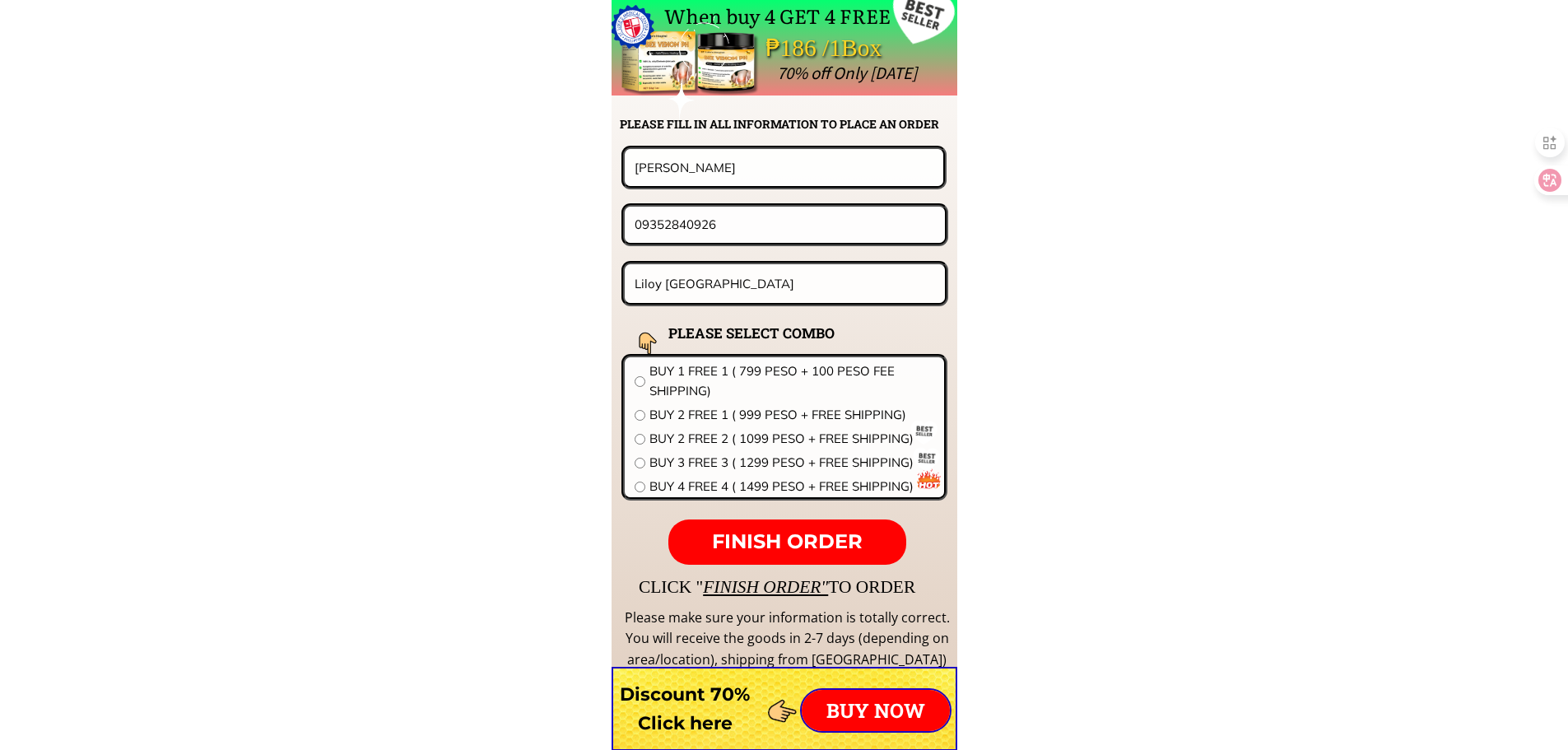
drag, startPoint x: 771, startPoint y: 163, endPoint x: 368, endPoint y: 160, distance: 403.0
paste input "[PERSON_NAME] [PERSON_NAME]"
type input "Duque Lo Jr."
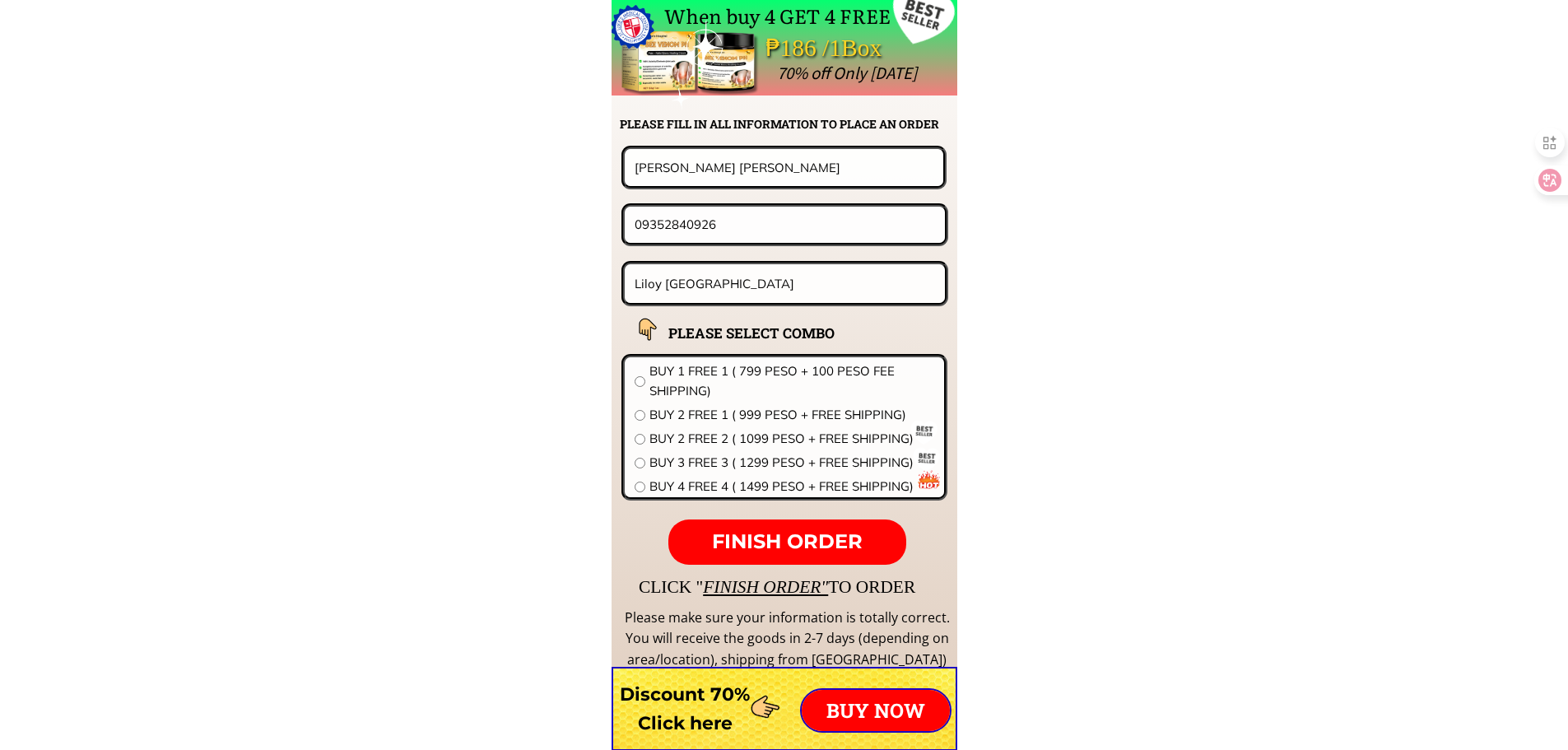
paste input "984593872"
type input "09984593872"
click at [759, 284] on input "Liloy zamboanga del norte" at bounding box center [785, 283] width 310 height 39
paste input "# [STREET_ADDRESS] Dingle Iloilo"
type input "# [STREET_ADDRESS] Dingle Iloilo"
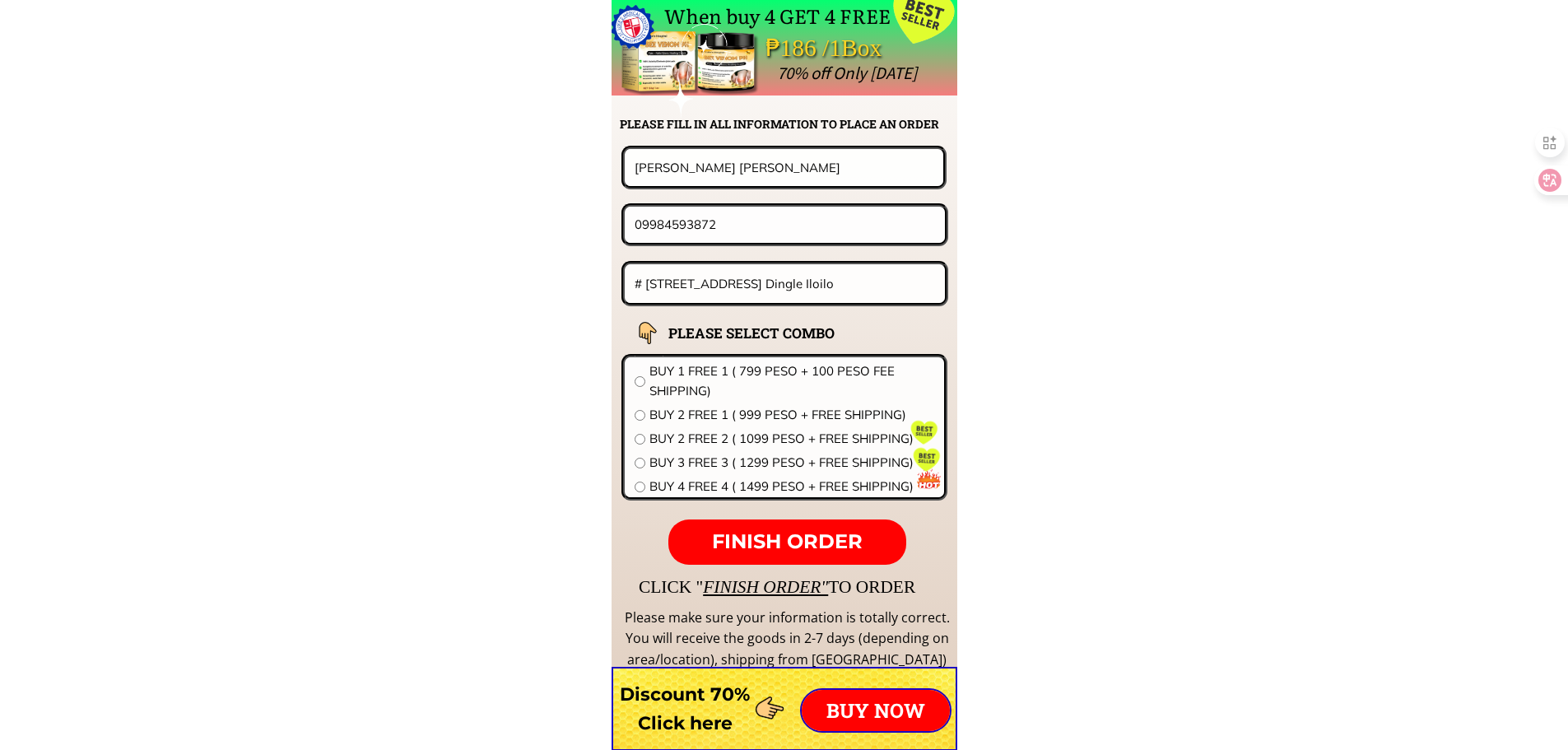
click at [679, 438] on span "BUY 2 FREE 2 ( 1099 PESO + FREE SHIPPING)" at bounding box center [792, 438] width 285 height 20
radio input "true"
click at [786, 547] on span "FINISH ORDER" at bounding box center [787, 541] width 151 height 24
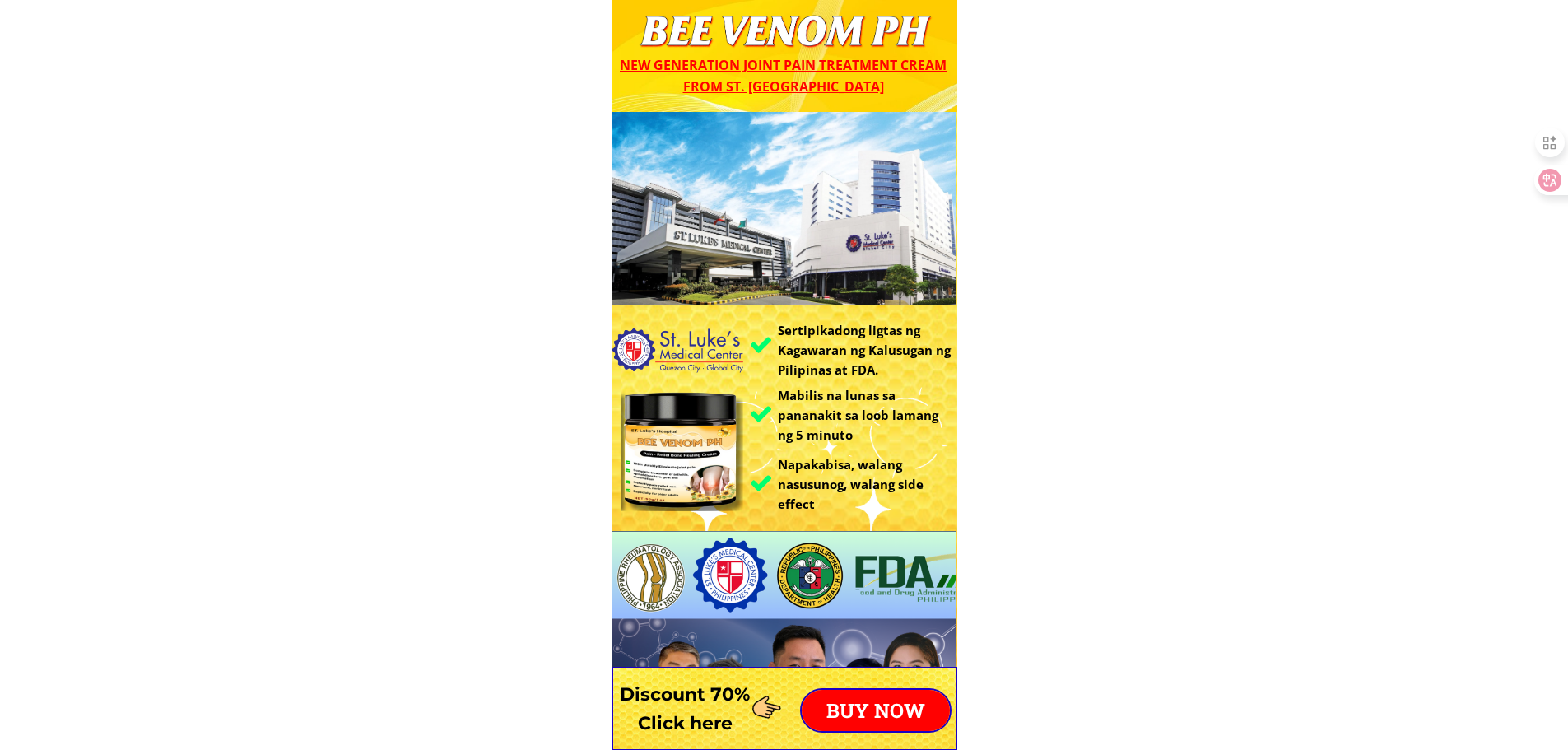
click at [882, 708] on p "BUY NOW" at bounding box center [875, 710] width 149 height 41
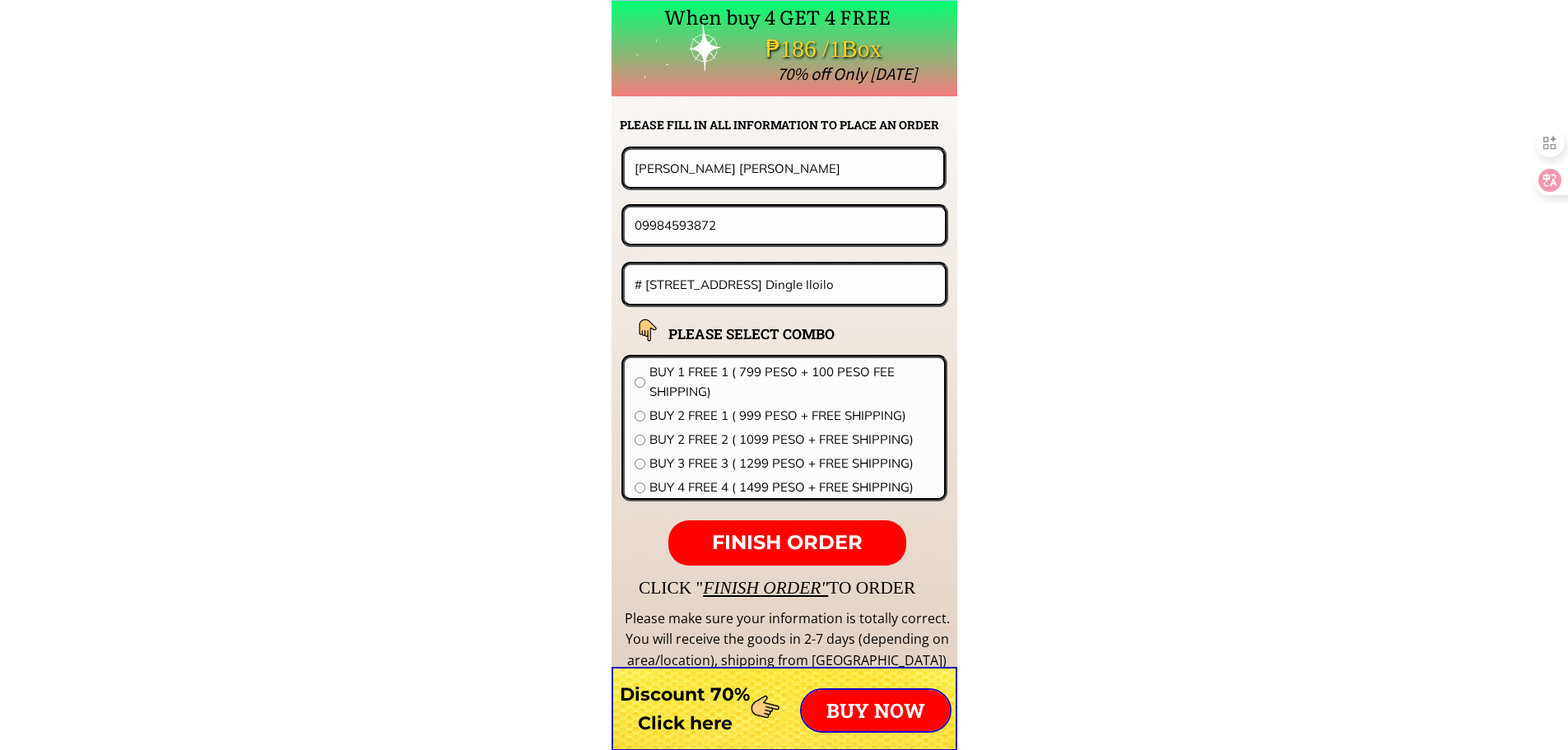
scroll to position [12919, 0]
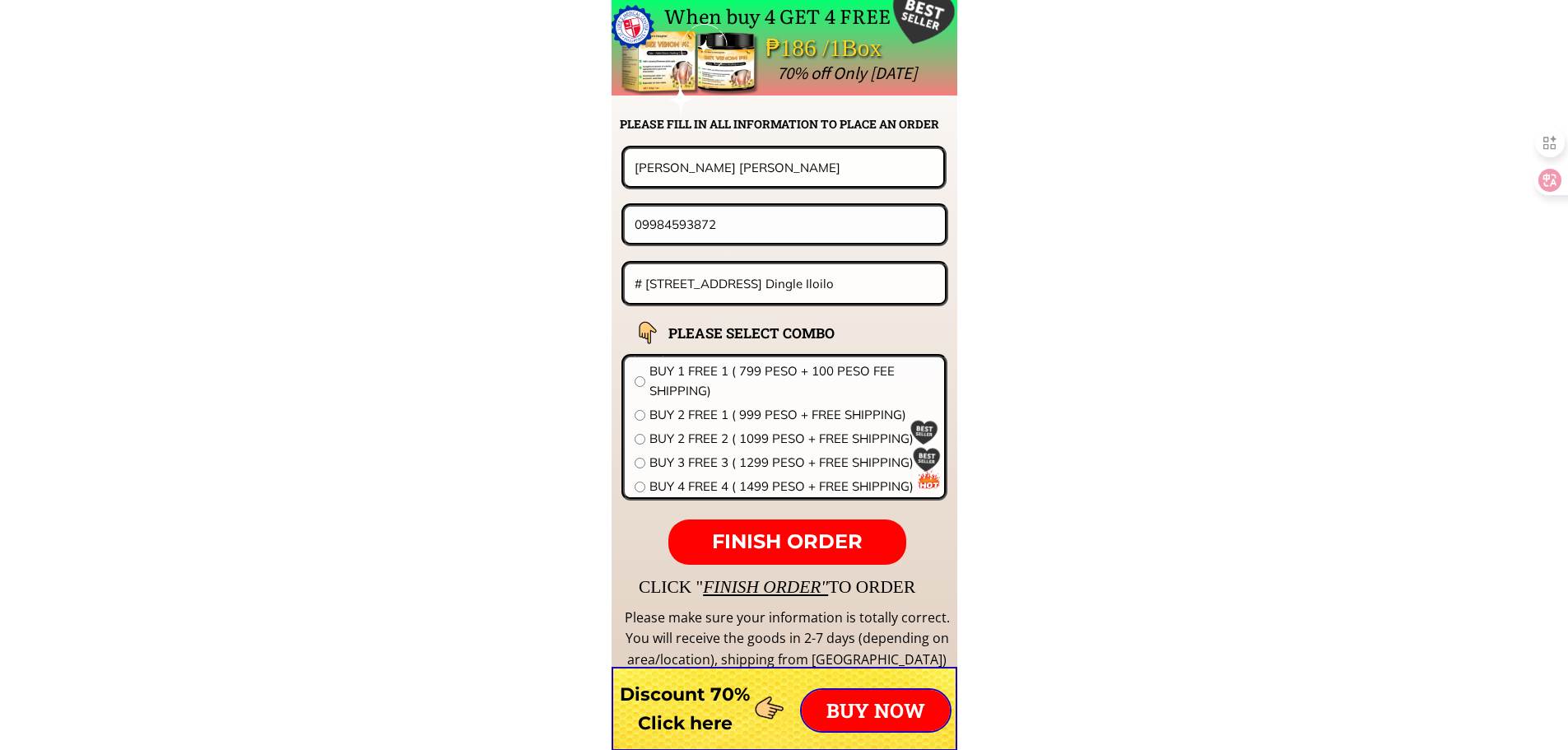
drag, startPoint x: 733, startPoint y: 173, endPoint x: 474, endPoint y: 172, distance: 259.0
paste input "[PERSON_NAME]"
type input "[PERSON_NAME]"
click at [722, 220] on input "09984593872" at bounding box center [785, 224] width 309 height 35
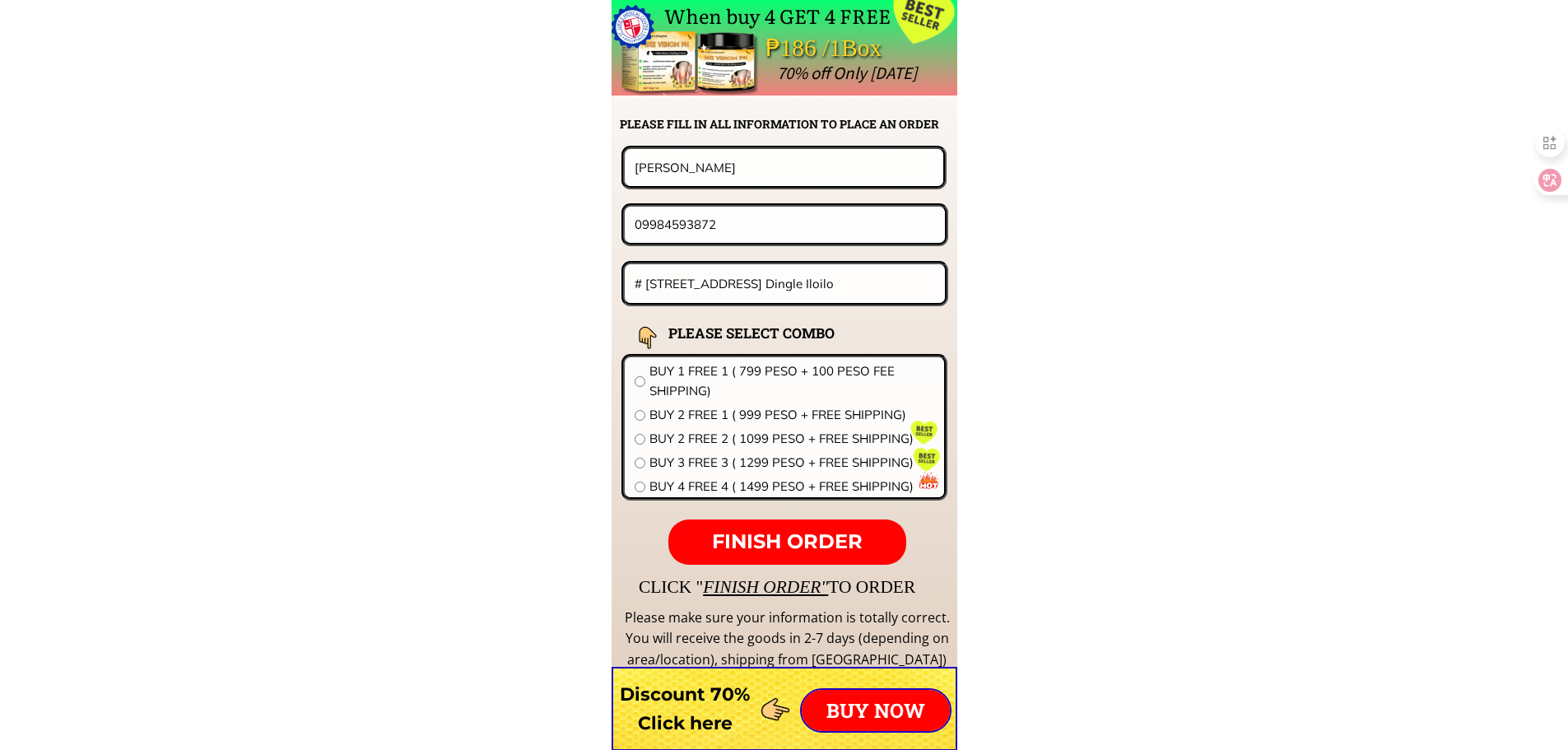
paste input "635238109"
type input "09635238109"
click at [666, 276] on input "# [STREET_ADDRESS] Dingle Iloilo" at bounding box center [785, 283] width 310 height 39
paste input "[GEOGRAPHIC_DATA] ,Magsaysay Occidental Mindor"
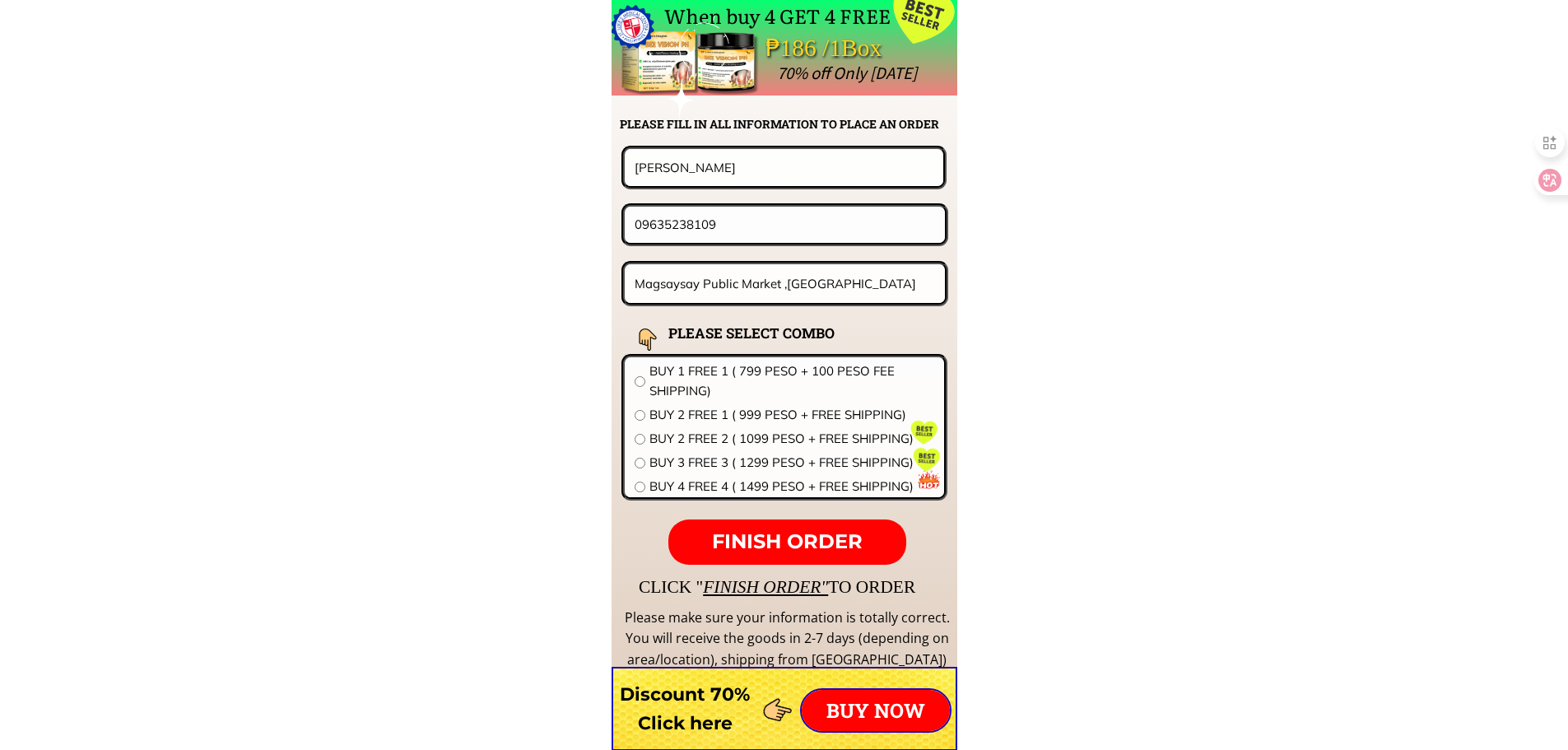
type input "Magsaysay Public Market ,[GEOGRAPHIC_DATA]"
click at [709, 378] on span "BUY 1 FREE 1 ( 799 PESO + 100 PESO FEE SHIPPING)" at bounding box center [792, 380] width 285 height 39
radio input "true"
click at [803, 536] on span "FINISH ORDER" at bounding box center [787, 541] width 151 height 24
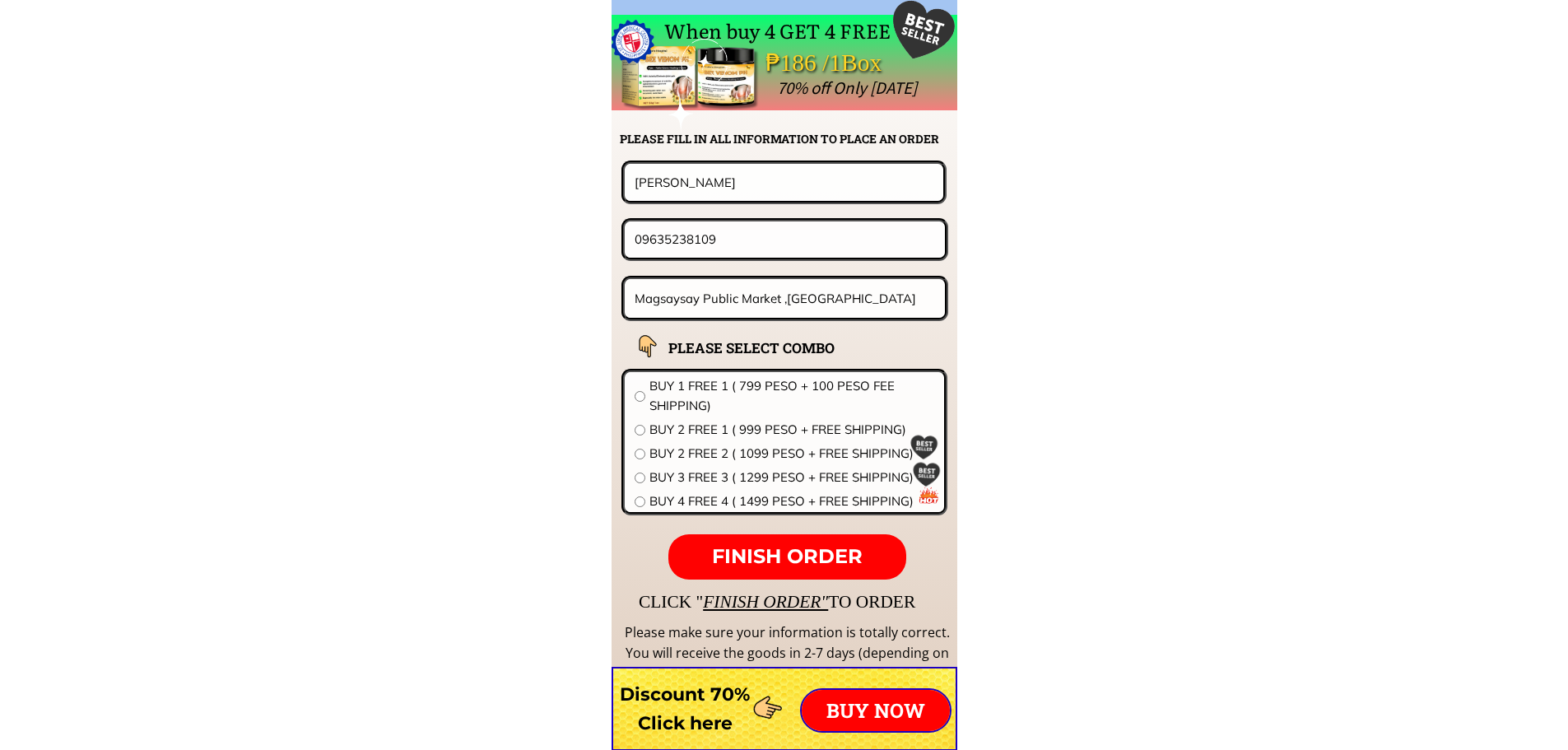
scroll to position [12919, 0]
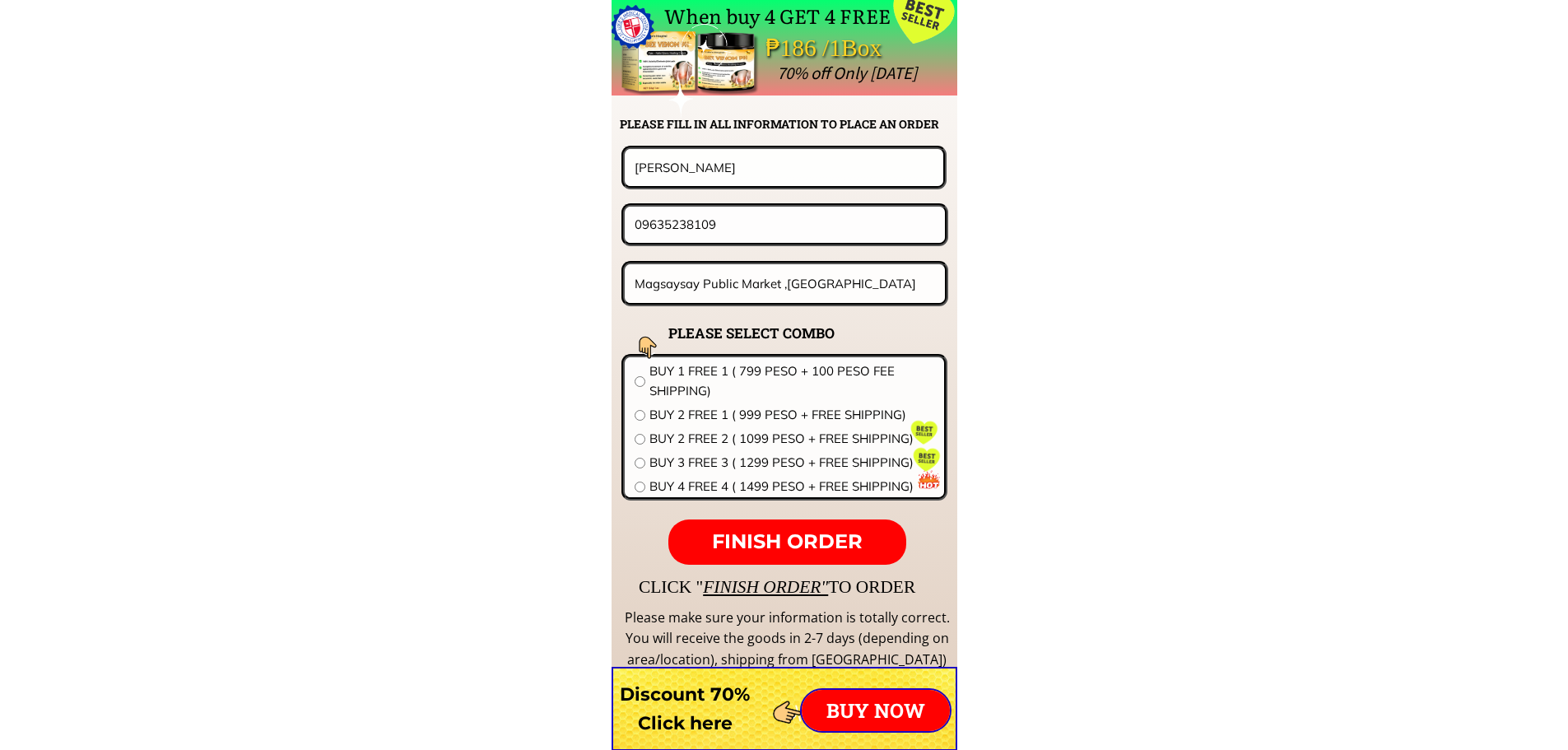
drag, startPoint x: 700, startPoint y: 171, endPoint x: 535, endPoint y: 171, distance: 165.0
paste input "[PERSON_NAME][GEOGRAPHIC_DATA]"
type input "[PERSON_NAME][GEOGRAPHIC_DATA]"
drag, startPoint x: 734, startPoint y: 237, endPoint x: 515, endPoint y: 229, distance: 219.1
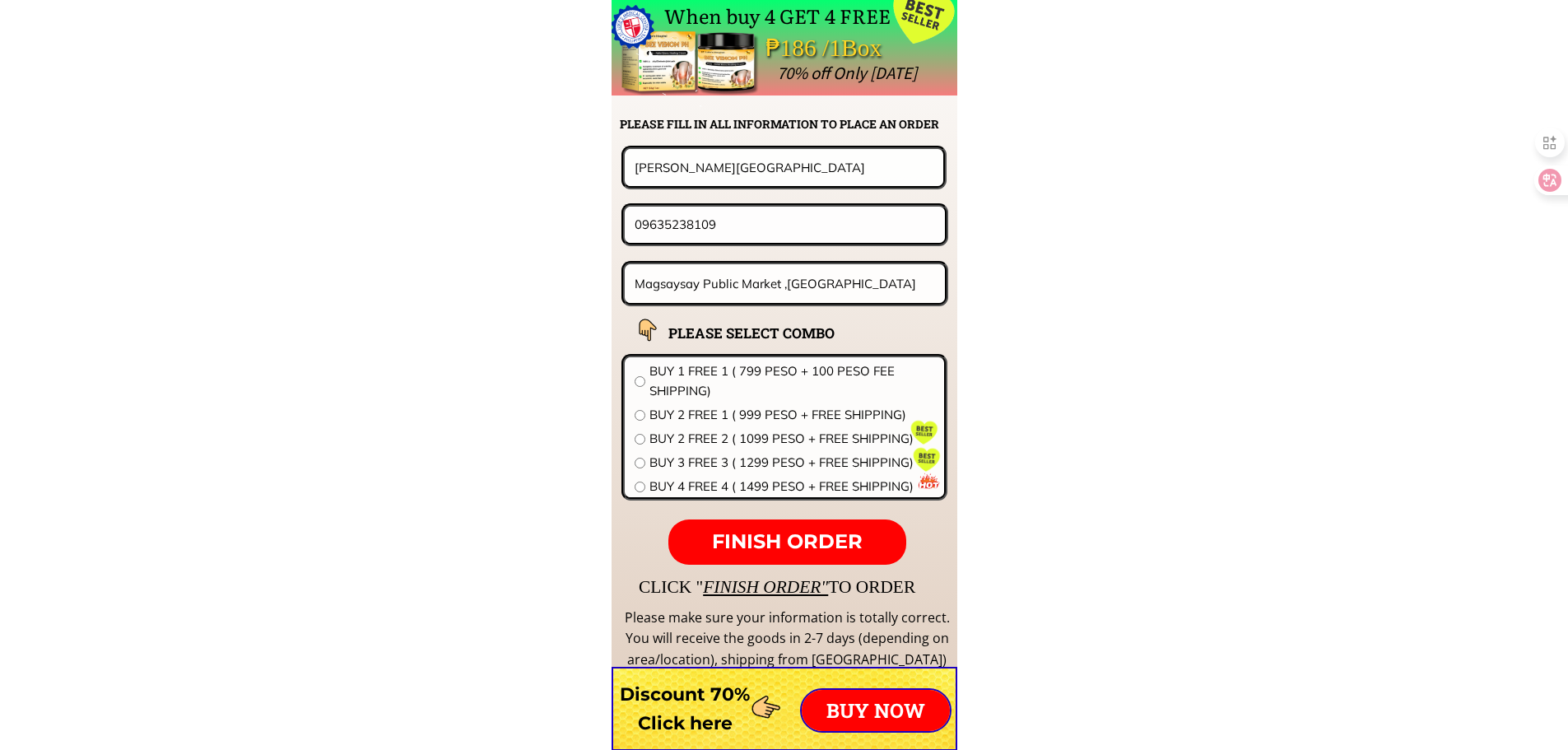
paste input "20283942"
type input "09202839427"
click at [716, 302] on input "Magsaysay Public Market ,[GEOGRAPHIC_DATA]" at bounding box center [785, 283] width 310 height 39
paste input "#23 Silver St. [PERSON_NAME] 4-bd. Phase 4-A Pamplona Brgygy"
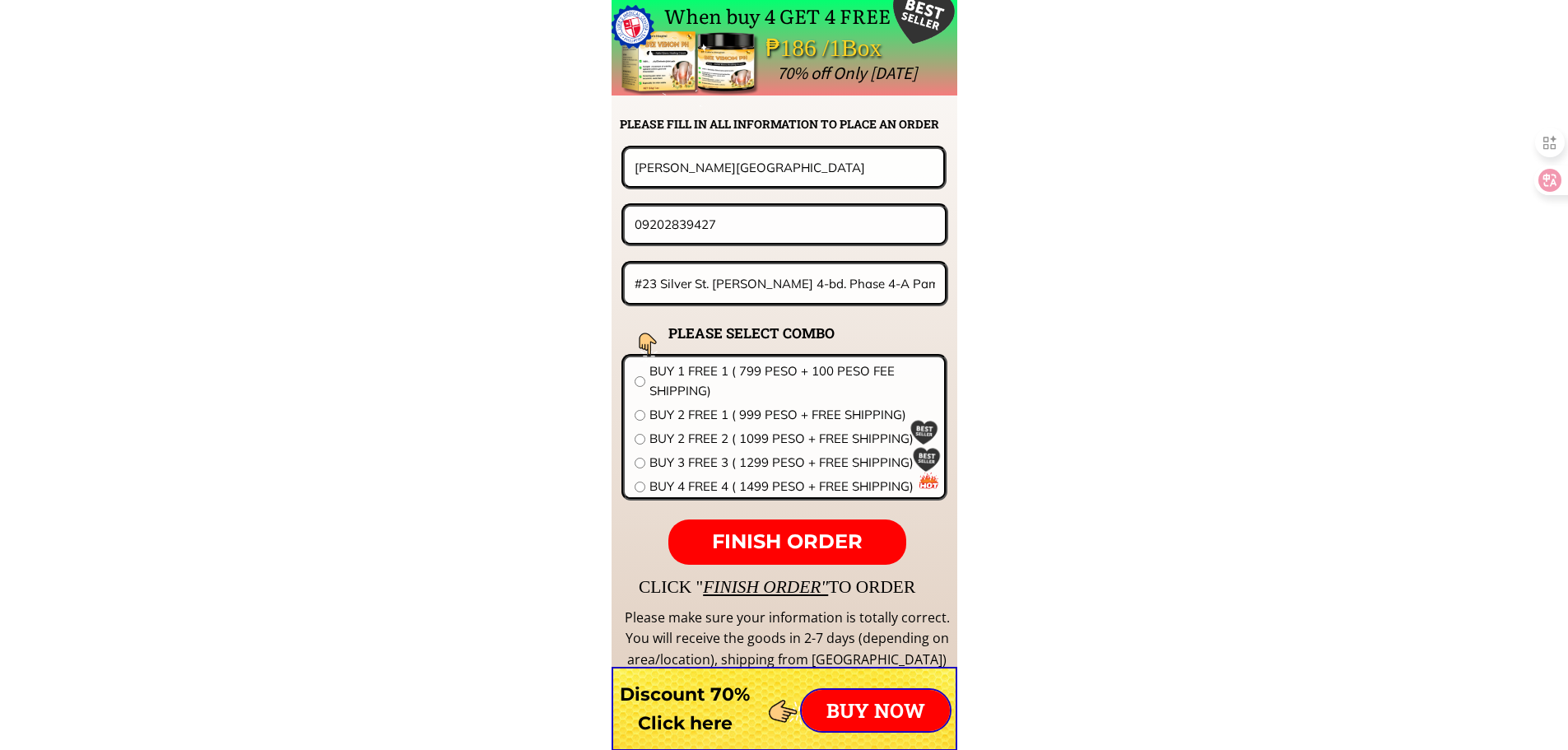
scroll to position [0, 26]
type input "#23 Silver St. [PERSON_NAME] 4-bd. Phase 4-A Pamplona Brgygy"
click at [733, 491] on span "BUY 4 FREE 4 ( 1499 PESO + FREE SHIPPING)" at bounding box center [792, 486] width 285 height 20
radio input "true"
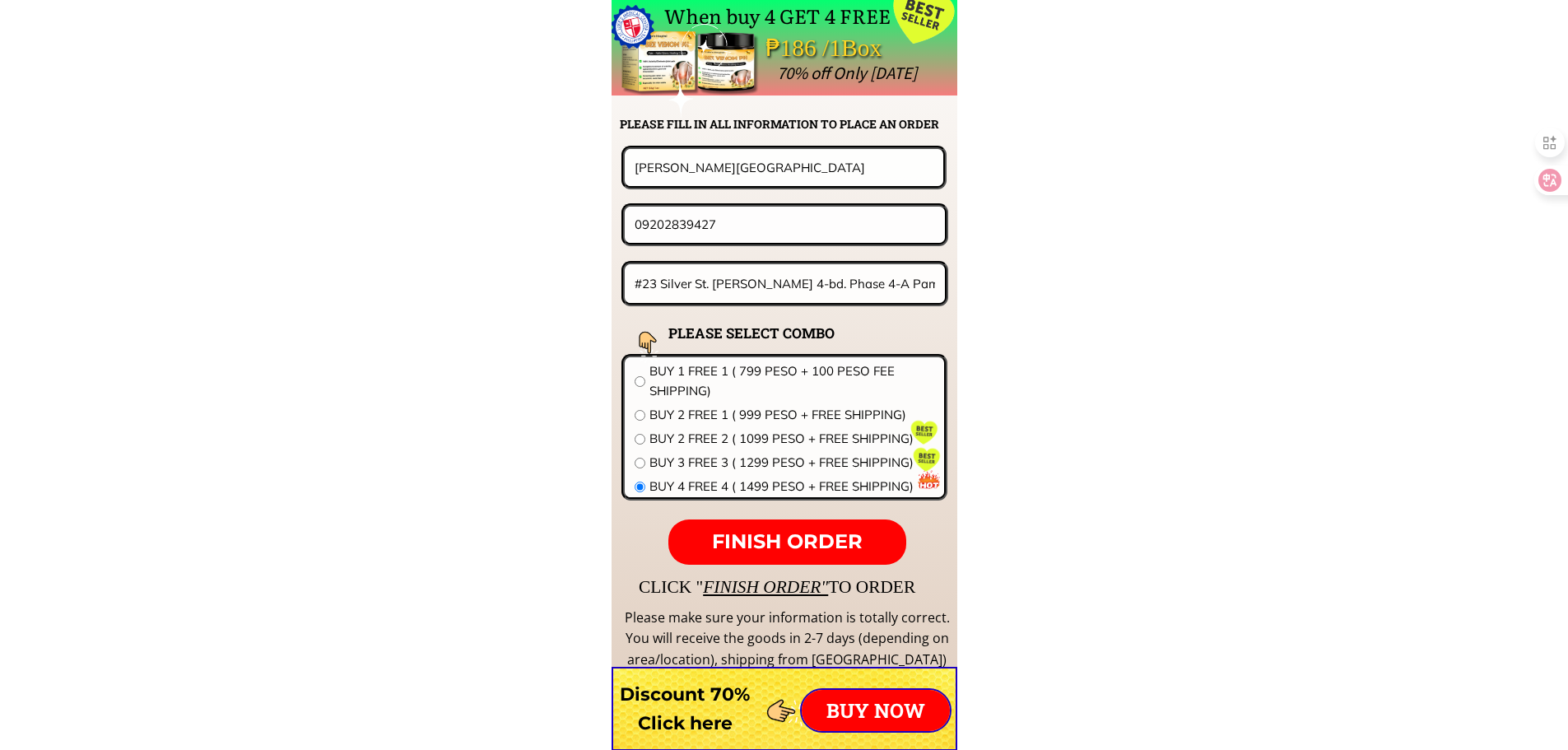
click at [741, 537] on span "FINISH ORDER" at bounding box center [787, 541] width 151 height 24
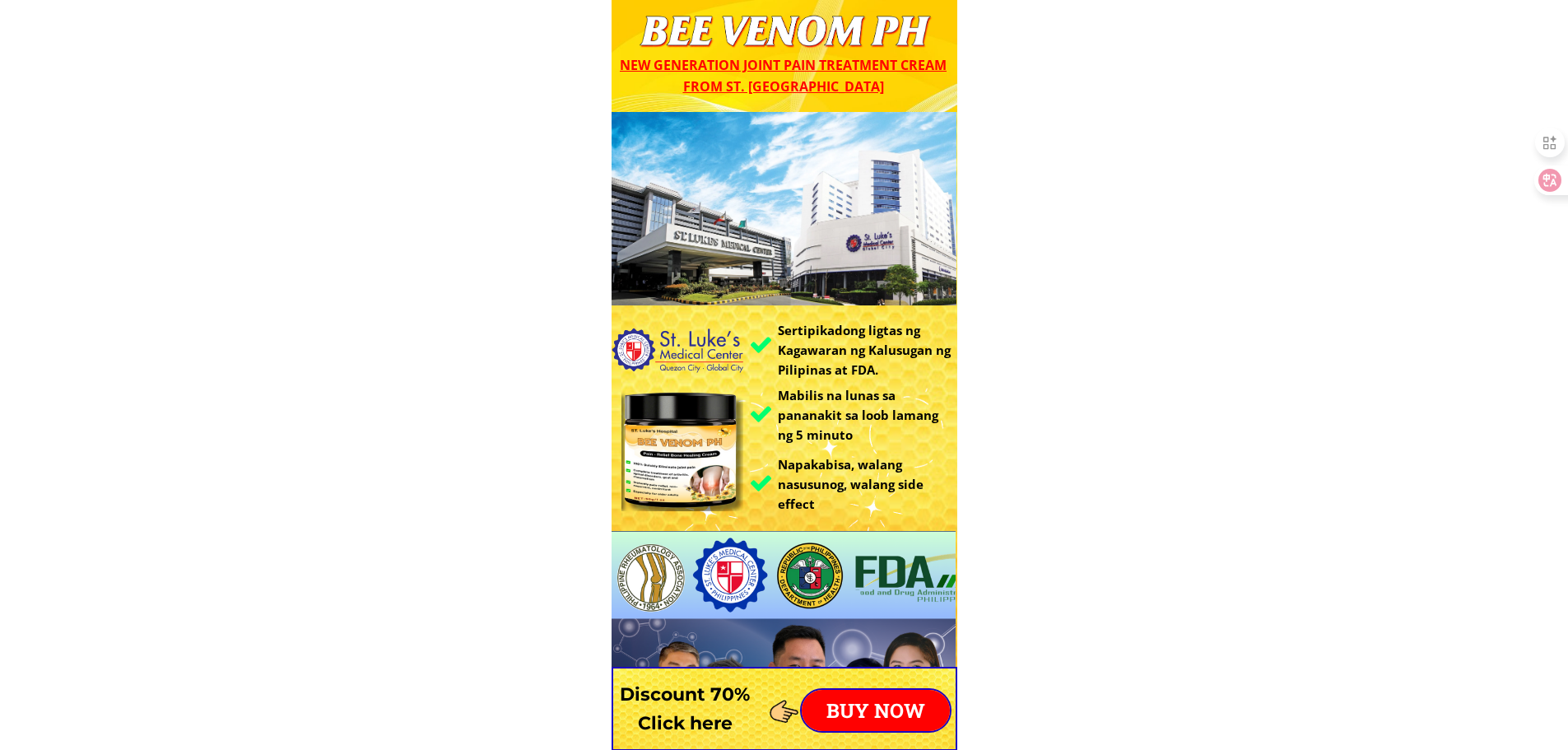
click at [888, 696] on p "BUY NOW" at bounding box center [875, 710] width 149 height 41
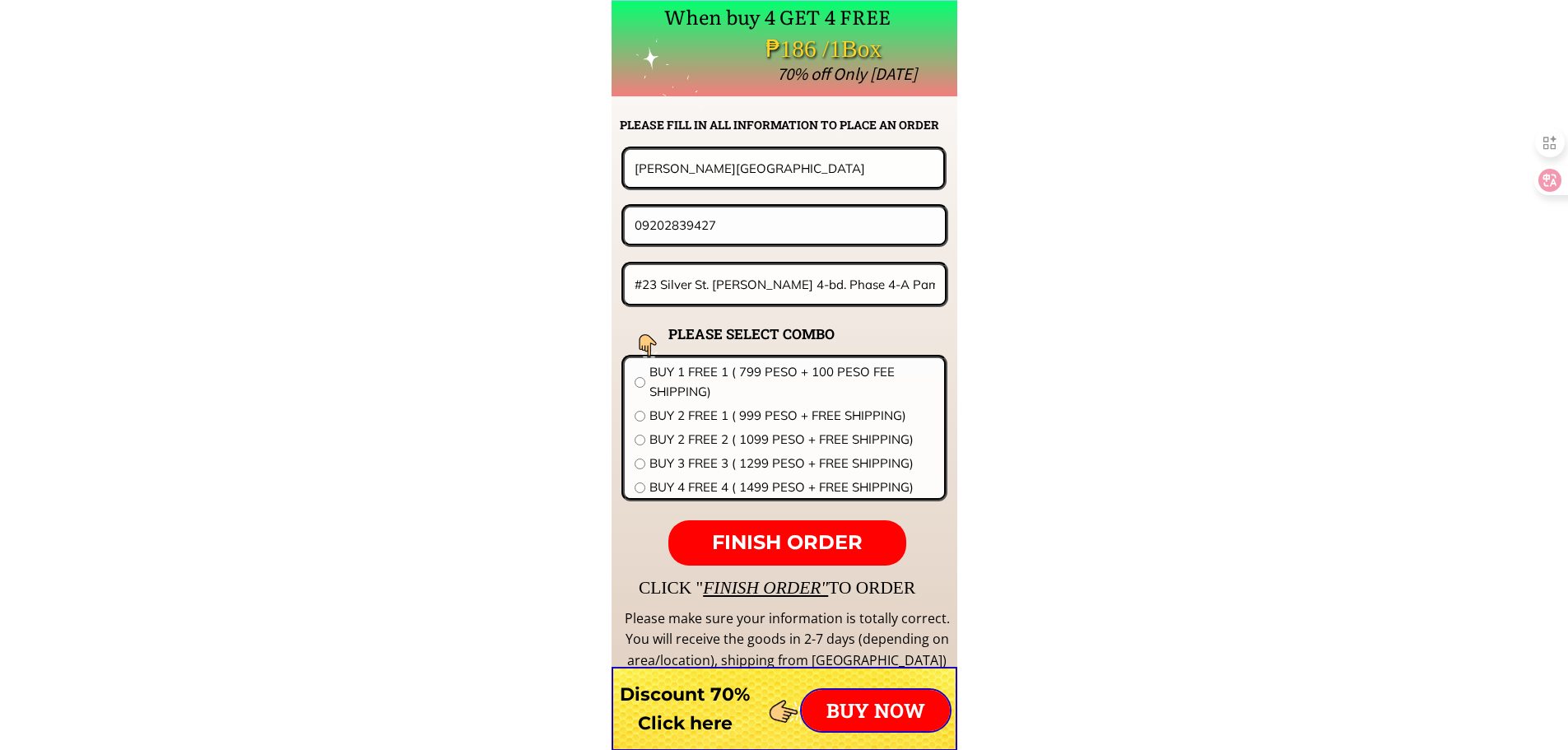
scroll to position [12919, 0]
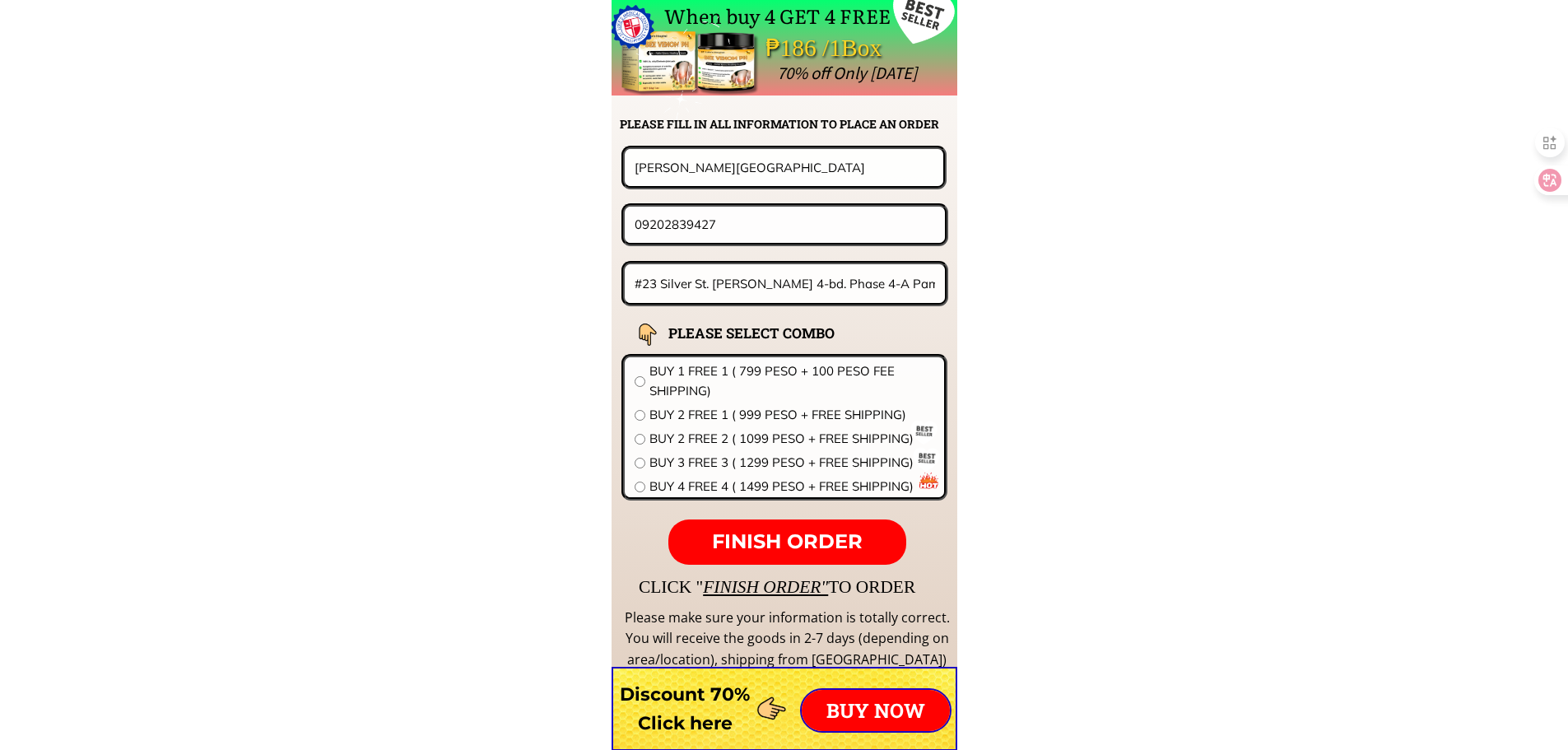
drag, startPoint x: 715, startPoint y: 171, endPoint x: 419, endPoint y: 177, distance: 296.1
paste input "Silverio dominguez"
type input "Silverio dominguez"
drag, startPoint x: 747, startPoint y: 233, endPoint x: 319, endPoint y: 233, distance: 428.0
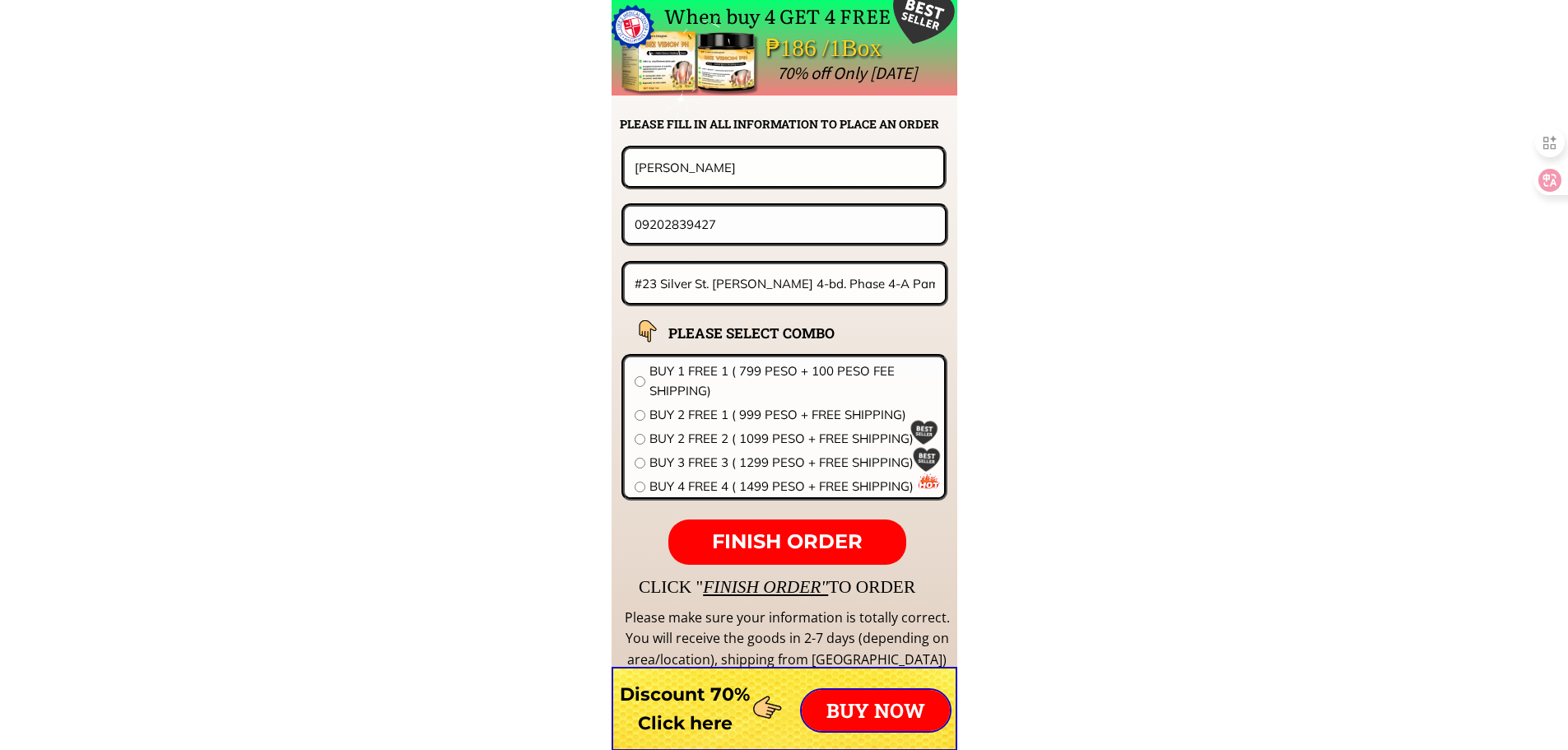
paste input "560222181"
type input "09560222181"
click at [812, 288] on input "#23 Silver St. [PERSON_NAME] 4-bd. Phase 4-A Pamplona Brgygy" at bounding box center [785, 283] width 310 height 39
paste input "Kayan ,Tadian ,Mountain Province"
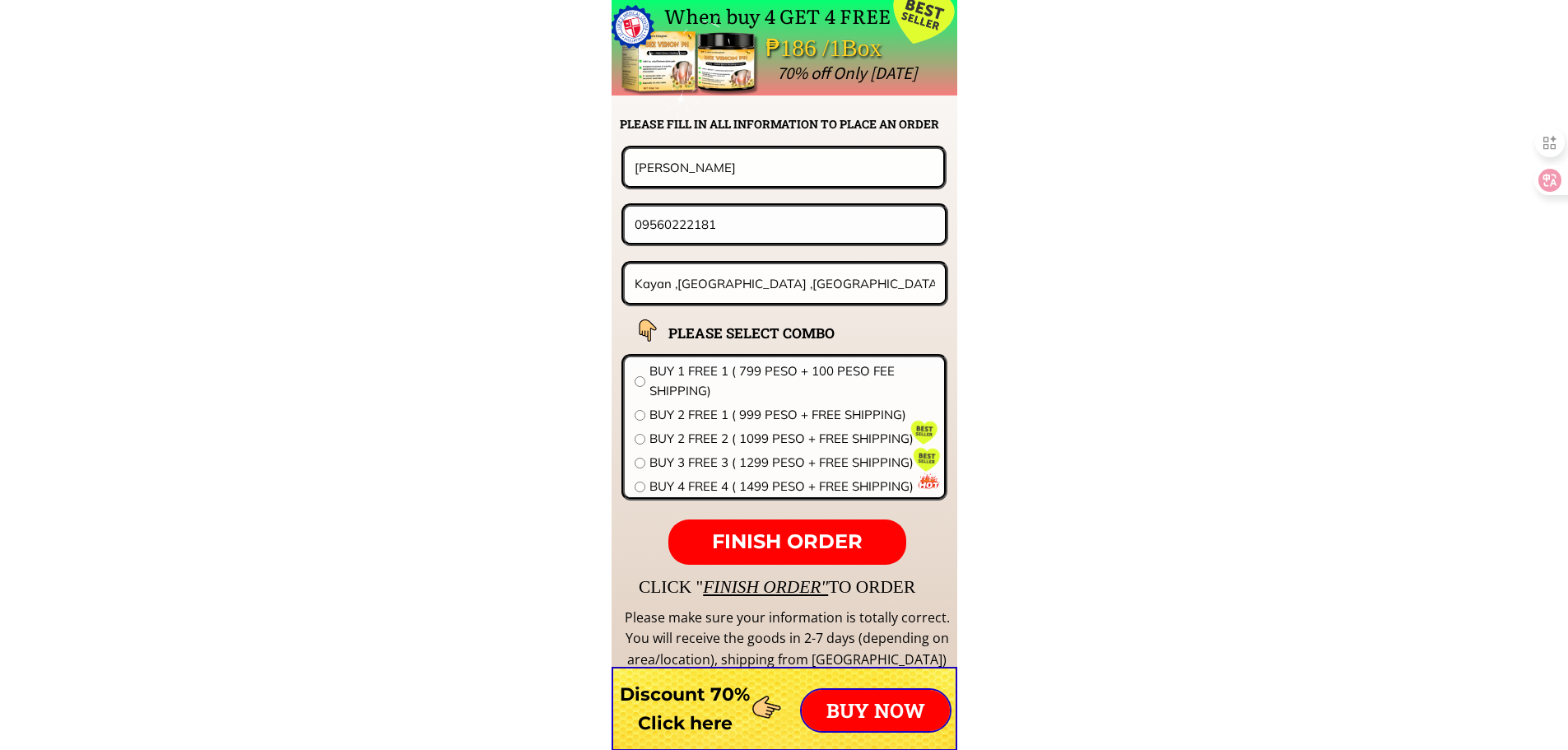
type input "Kayan ,Tadian ,Mountain Province"
click at [734, 418] on span "BUY 2 FREE 1 ( 999 PESO + FREE SHIPPING)" at bounding box center [792, 415] width 285 height 20
radio input "true"
click at [770, 541] on span "FINISH ORDER" at bounding box center [787, 541] width 151 height 24
